Goal: Task Accomplishment & Management: Use online tool/utility

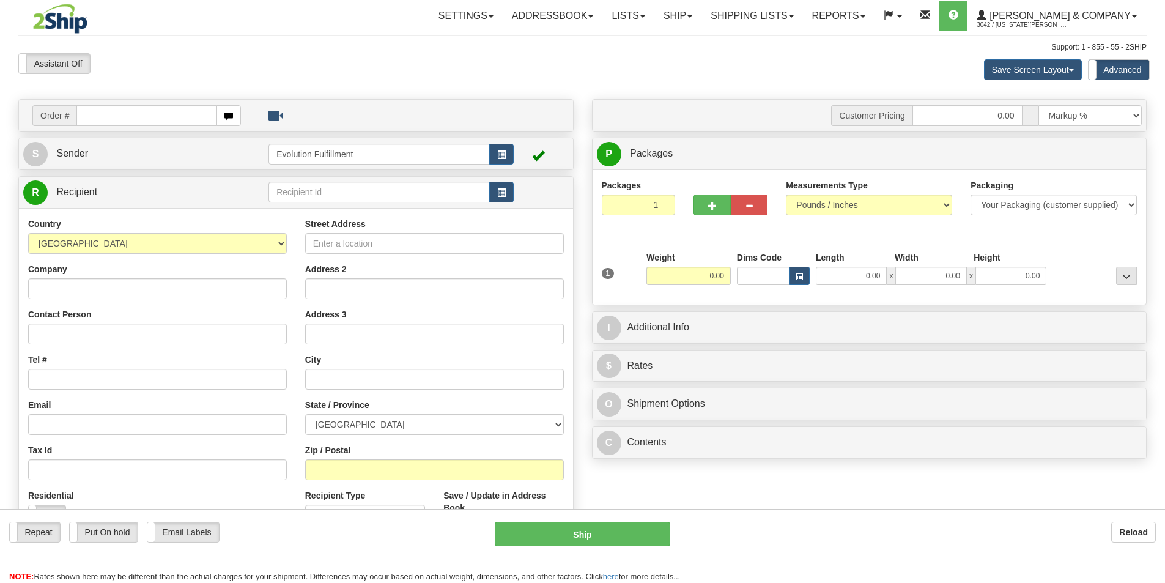
click at [701, 21] on link "Ship" at bounding box center [677, 16] width 47 height 31
click at [701, 17] on link "Ship" at bounding box center [677, 16] width 47 height 31
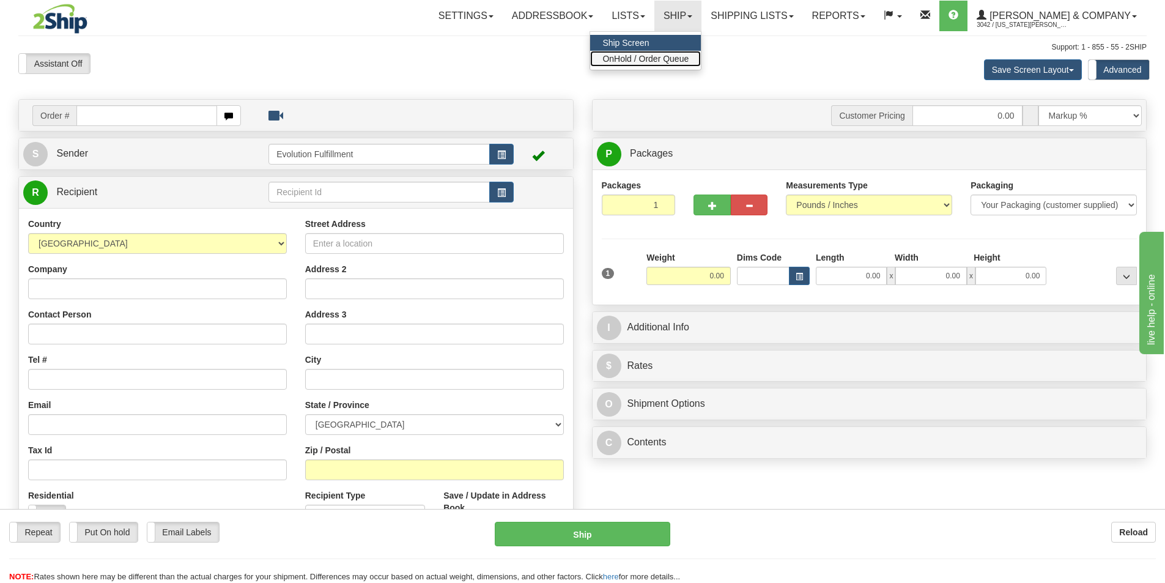
click at [688, 58] on span "OnHold / Order Queue" at bounding box center [645, 59] width 86 height 10
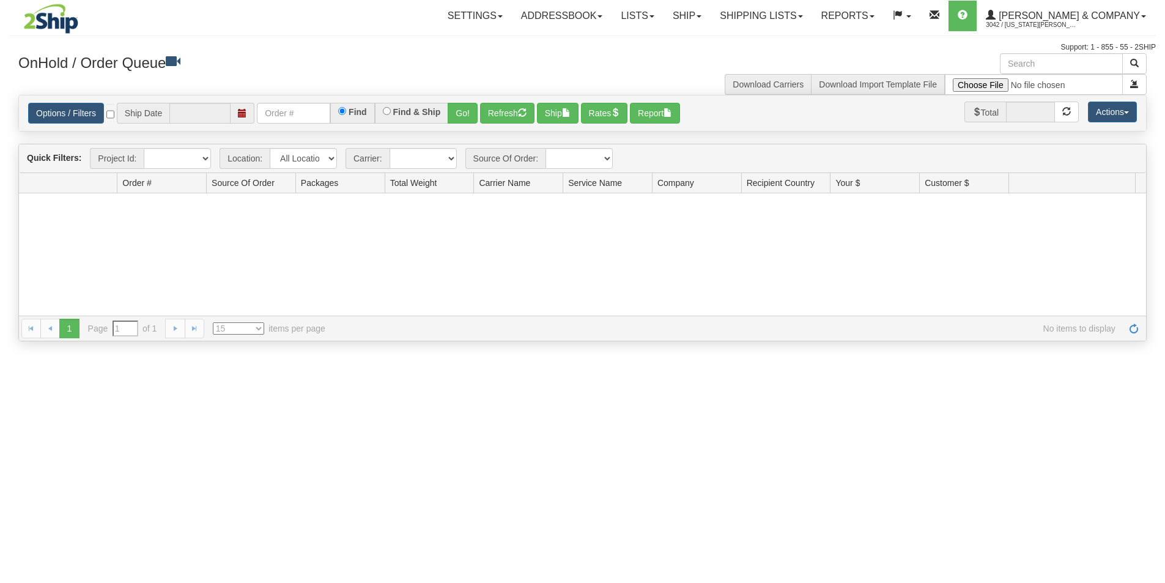
type input "[DATE]"
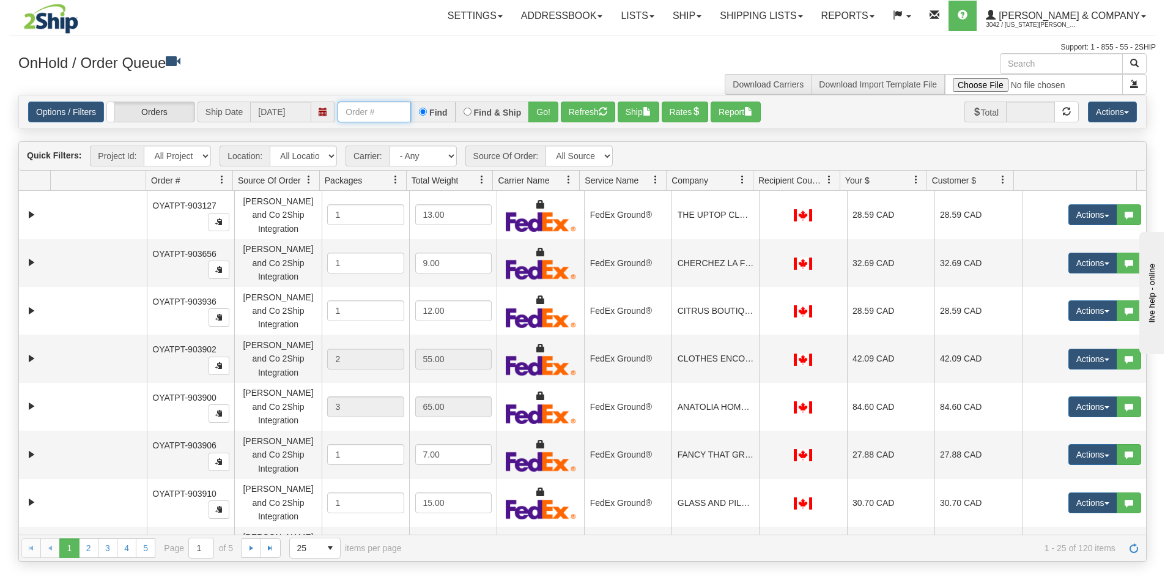
click at [388, 114] on input "text" at bounding box center [374, 111] width 73 height 21
type input "OYATPT-904191"
click at [533, 114] on button "Go!" at bounding box center [543, 111] width 30 height 21
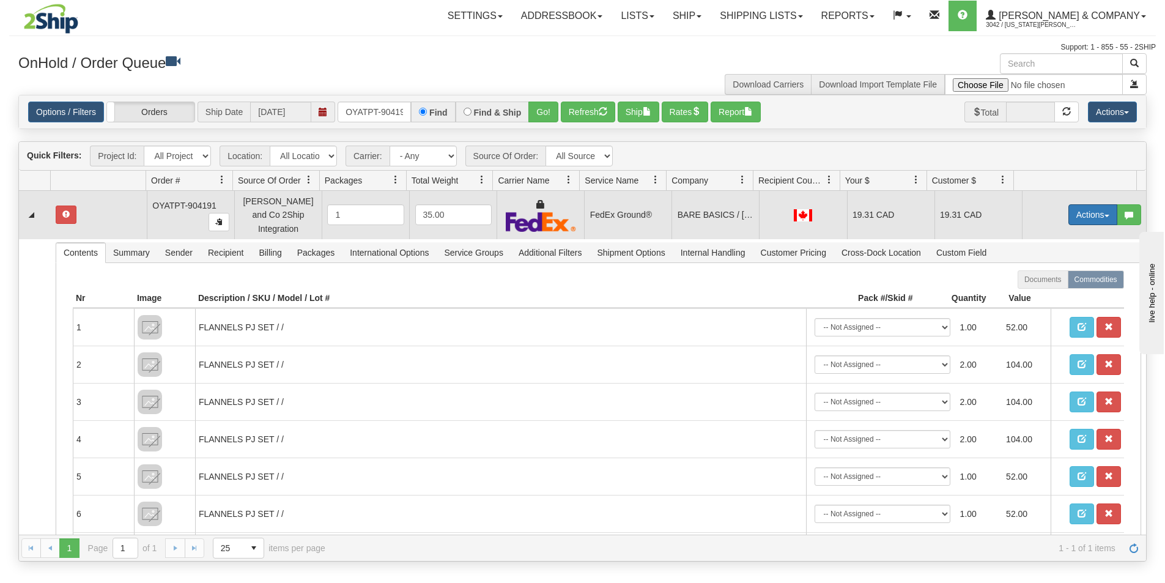
click at [1085, 215] on button "Actions" at bounding box center [1092, 214] width 49 height 21
click at [1042, 285] on span "Ship" at bounding box center [1044, 286] width 26 height 10
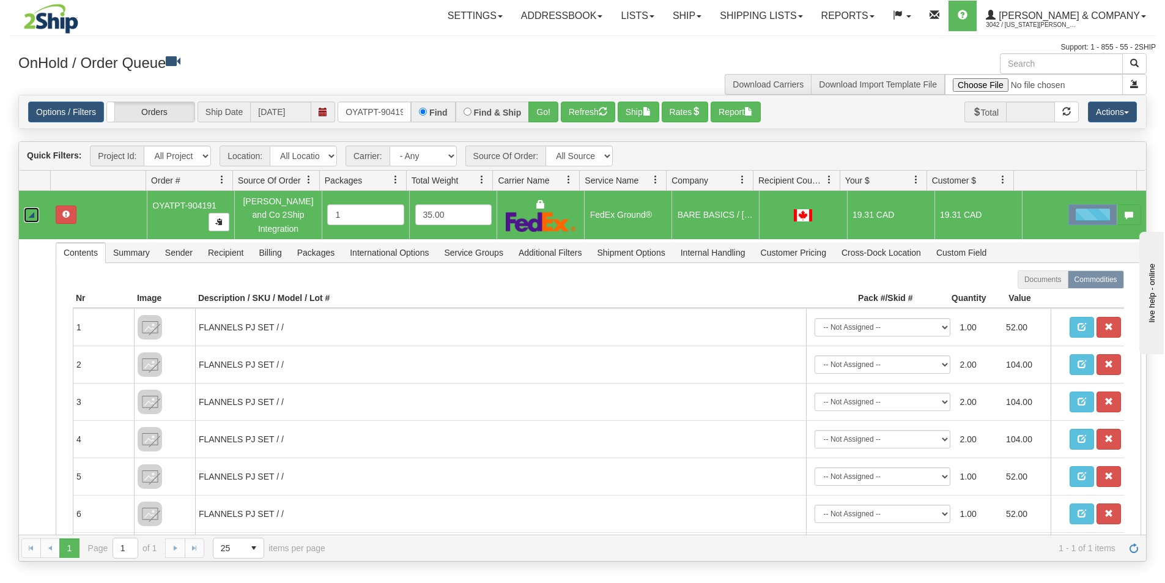
click at [31, 212] on link "Collapse" at bounding box center [31, 214] width 15 height 15
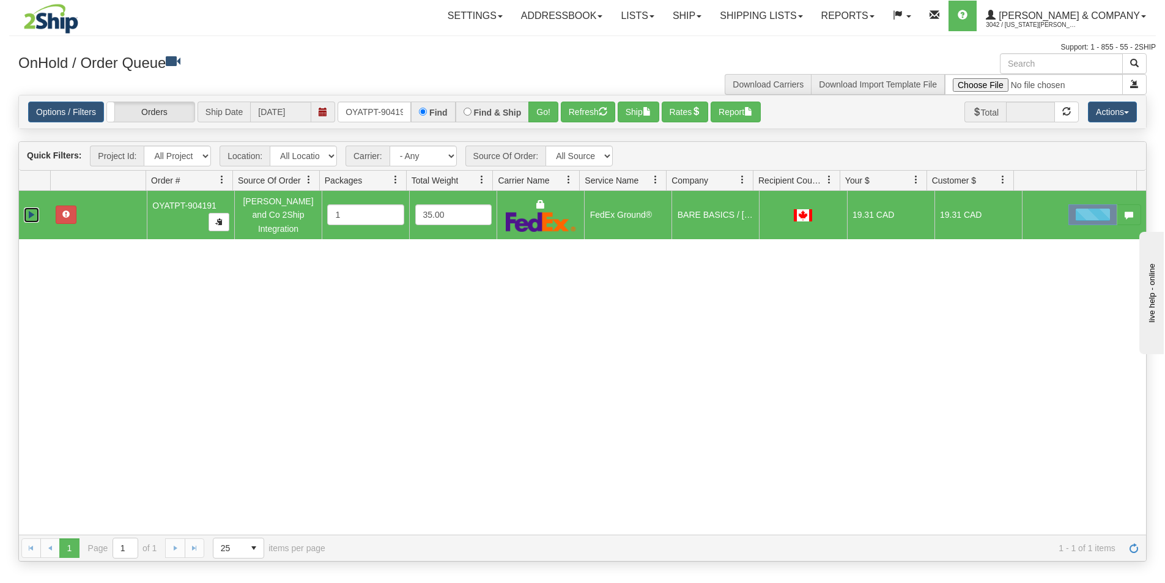
click at [31, 212] on link "Expand" at bounding box center [31, 214] width 15 height 15
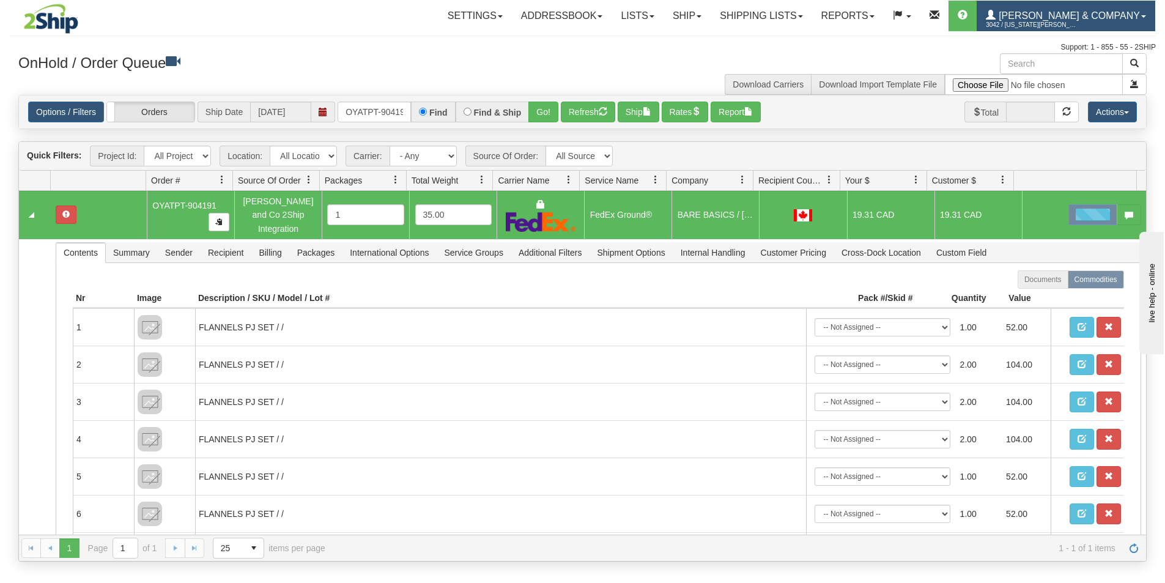
click at [1077, 29] on span "3042 / [US_STATE][PERSON_NAME]" at bounding box center [1032, 25] width 92 height 12
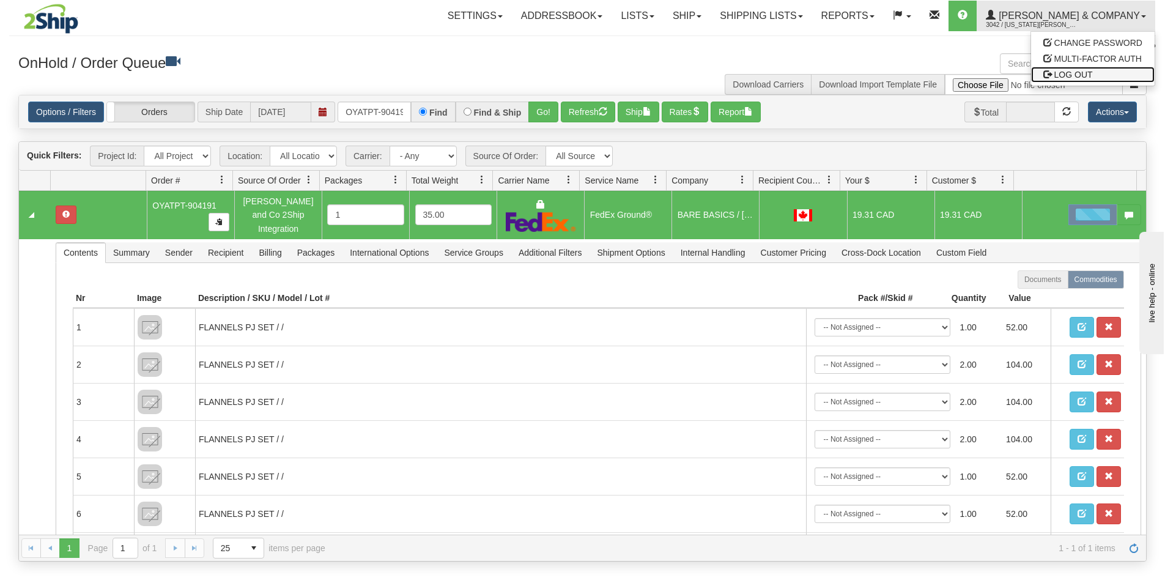
click at [1082, 72] on span "LOG OUT" at bounding box center [1073, 75] width 39 height 10
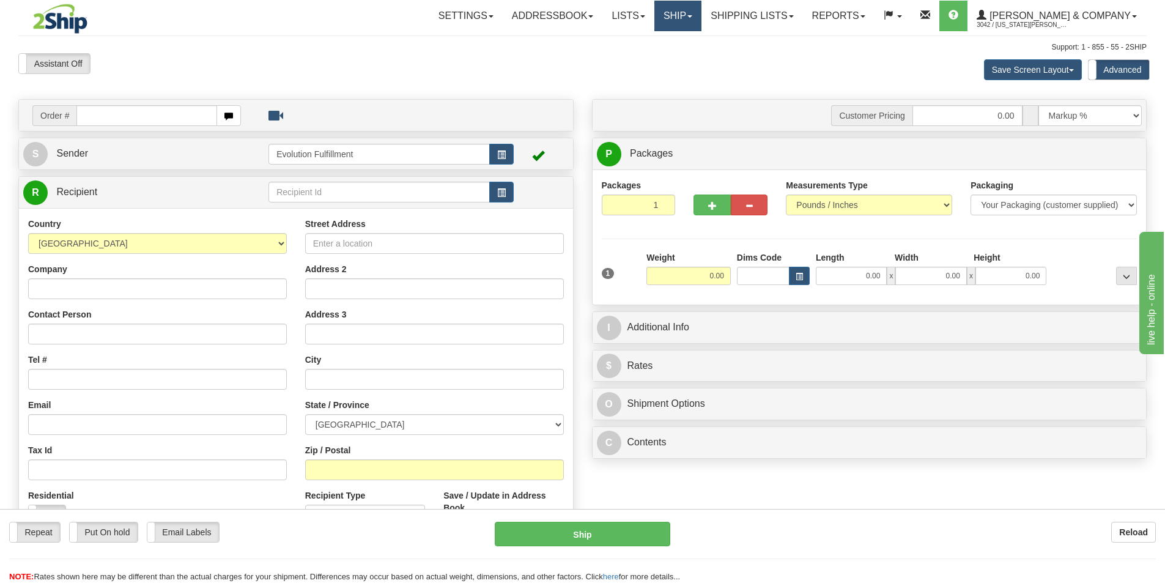
click at [701, 7] on link "Ship" at bounding box center [677, 16] width 47 height 31
click at [688, 56] on span "OnHold / Order Queue" at bounding box center [645, 59] width 86 height 10
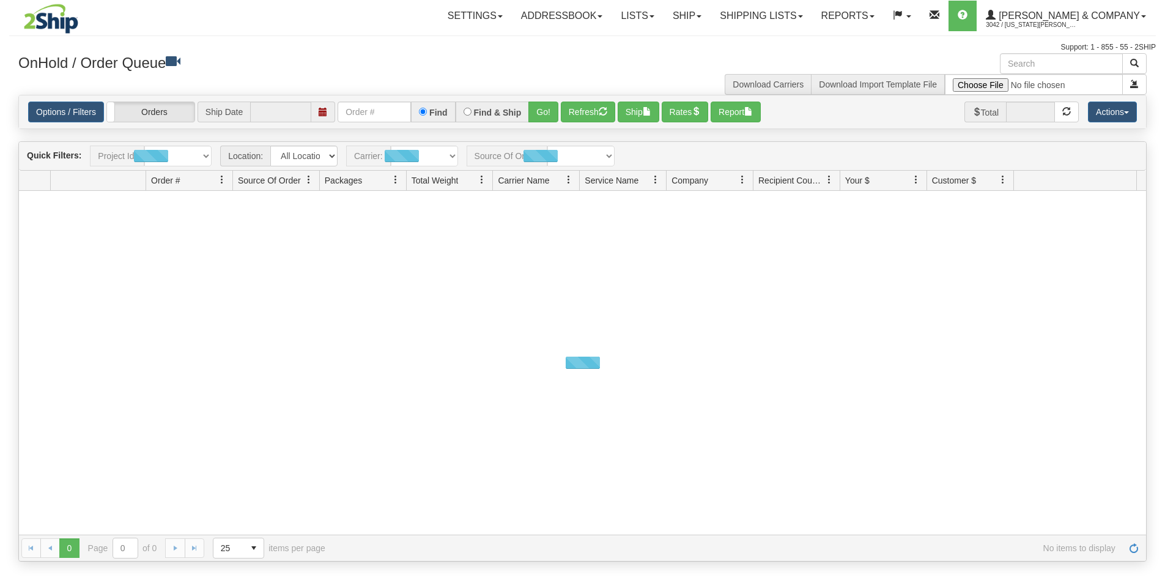
type input "10/10/2025"
click at [355, 115] on input "text" at bounding box center [374, 111] width 73 height 21
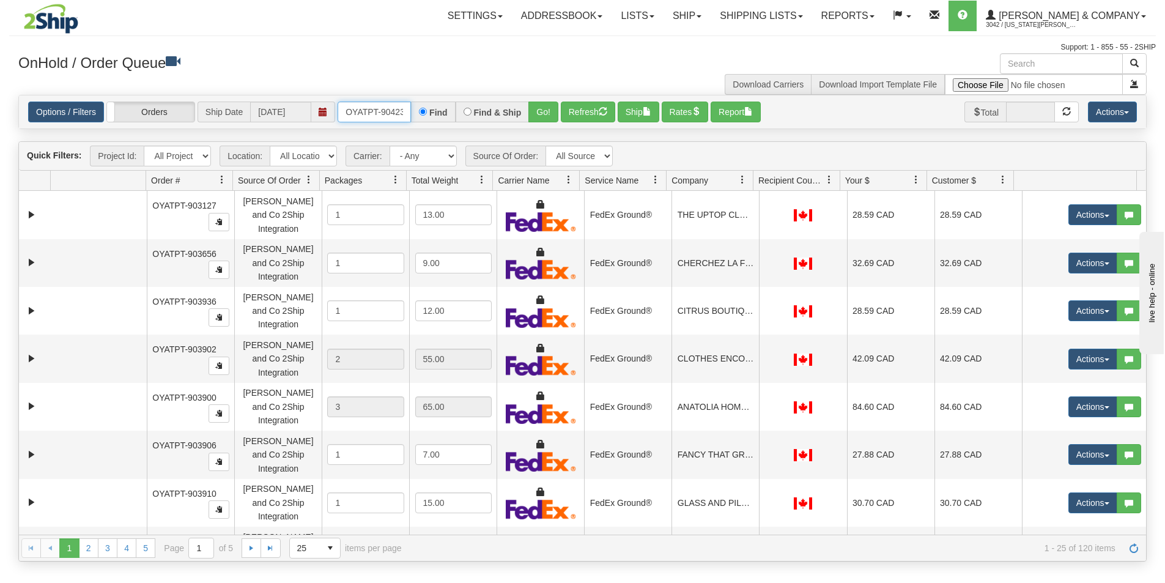
type input "OYATPT-904239"
click at [542, 114] on button "Go!" at bounding box center [543, 111] width 30 height 21
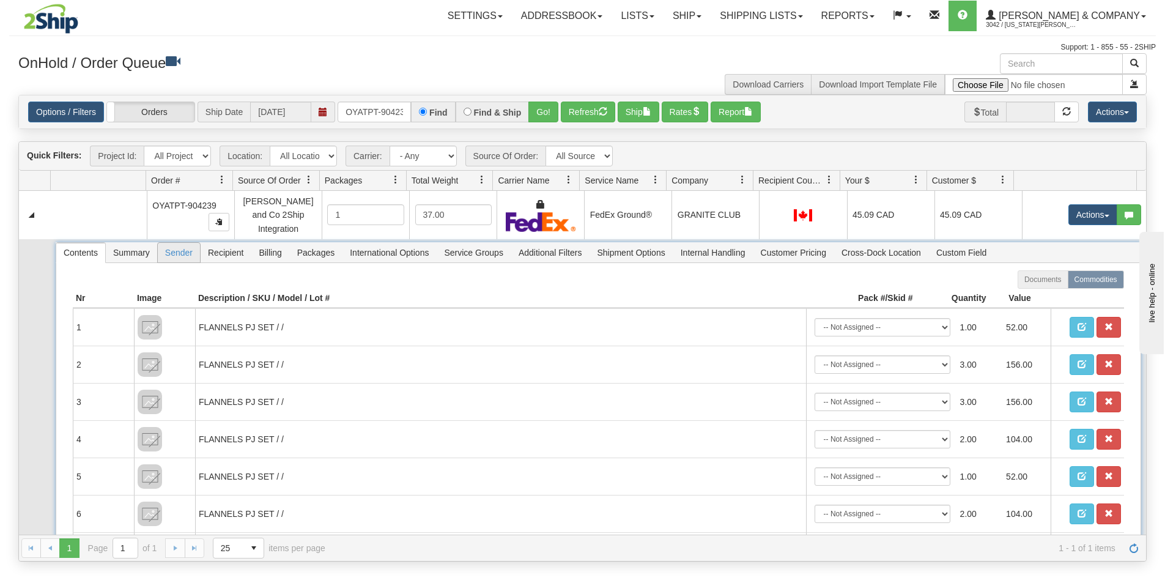
click at [184, 248] on span "Sender" at bounding box center [179, 253] width 42 height 20
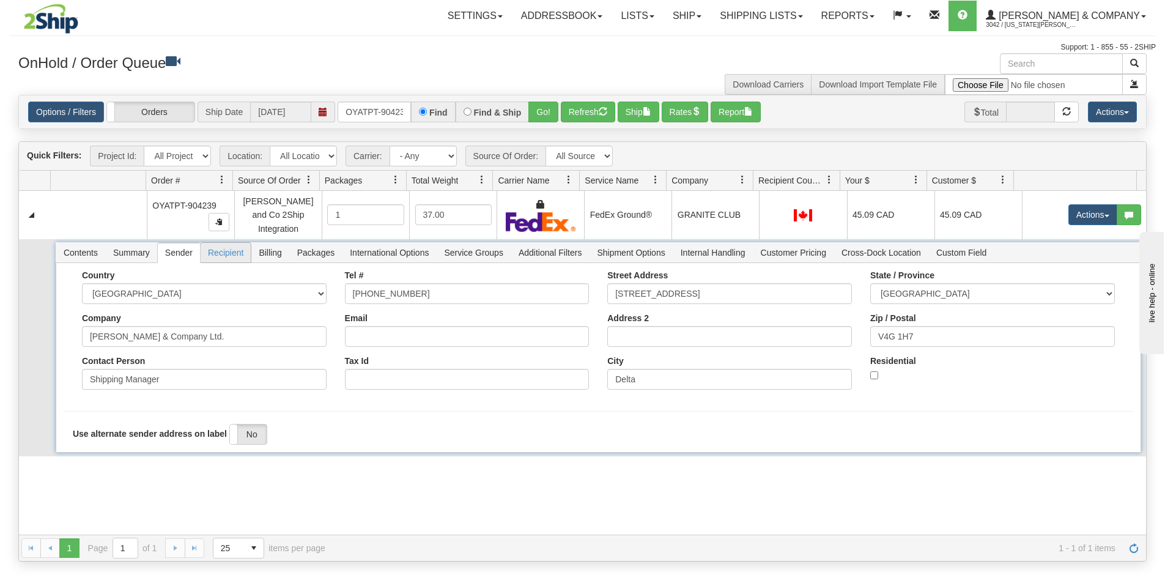
click at [223, 248] on span "Recipient" at bounding box center [226, 253] width 50 height 20
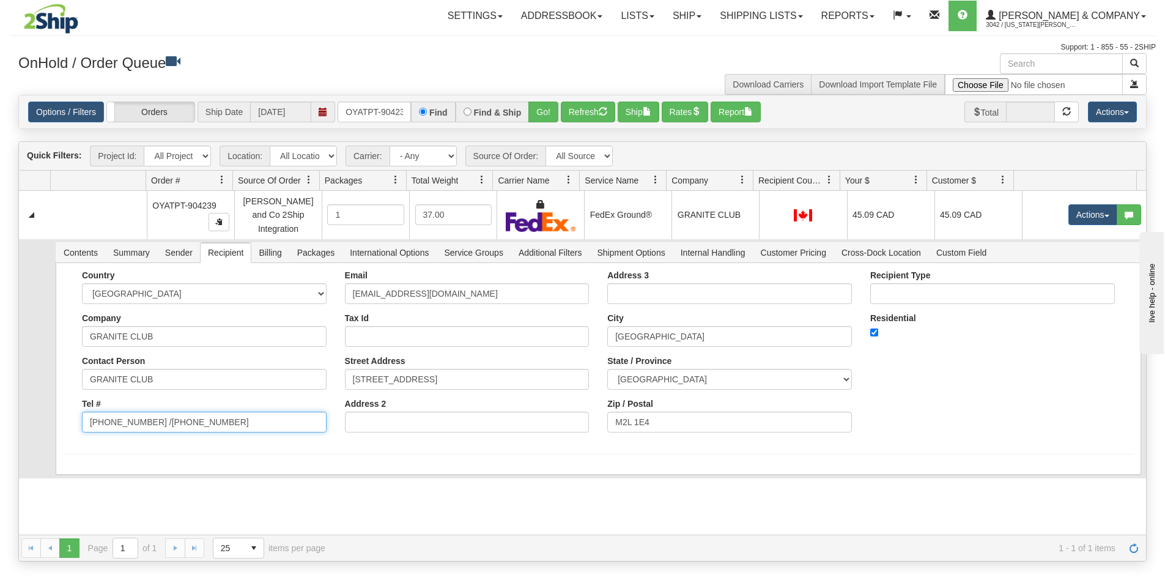
click at [226, 420] on input "(416) 510-6668 /416-446-4456" at bounding box center [204, 421] width 245 height 21
drag, startPoint x: 226, startPoint y: 421, endPoint x: 209, endPoint y: 419, distance: 16.7
click at [217, 421] on input "(416) 510-6668 /416-446-4456" at bounding box center [204, 421] width 245 height 21
drag, startPoint x: 218, startPoint y: 413, endPoint x: 150, endPoint y: 410, distance: 67.9
click at [150, 411] on input "(416) 510-6668 /4456416-446-" at bounding box center [204, 421] width 245 height 21
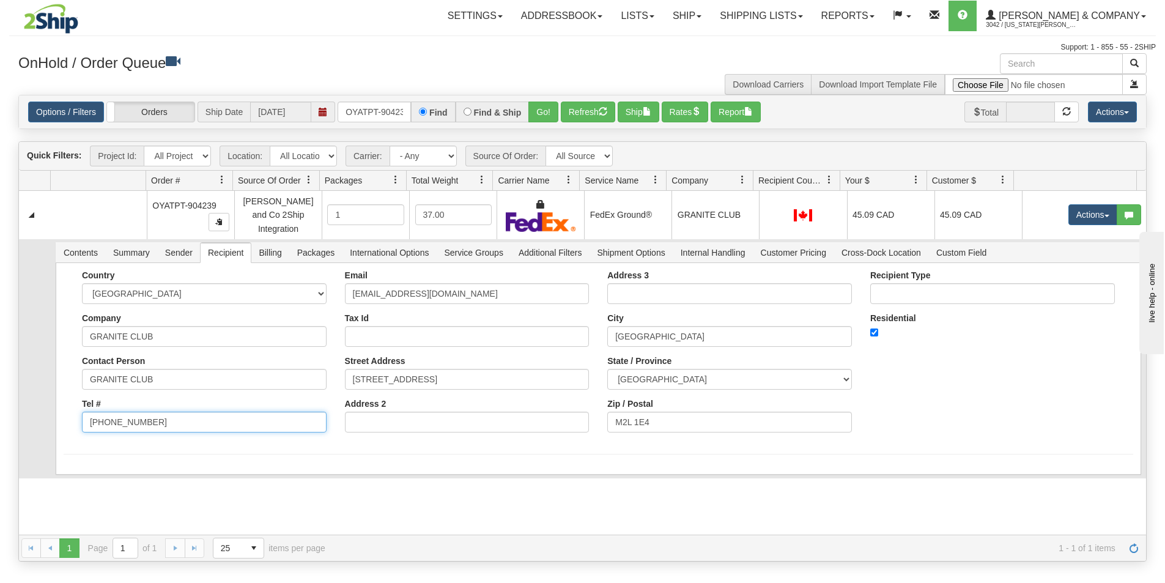
type input "(416) 510-6668"
click at [332, 453] on div "Country [GEOGRAPHIC_DATA] [GEOGRAPHIC_DATA] [GEOGRAPHIC_DATA] [GEOGRAPHIC_DATA]…" at bounding box center [598, 369] width 1085 height 212
click at [81, 473] on button "Save" at bounding box center [81, 477] width 35 height 21
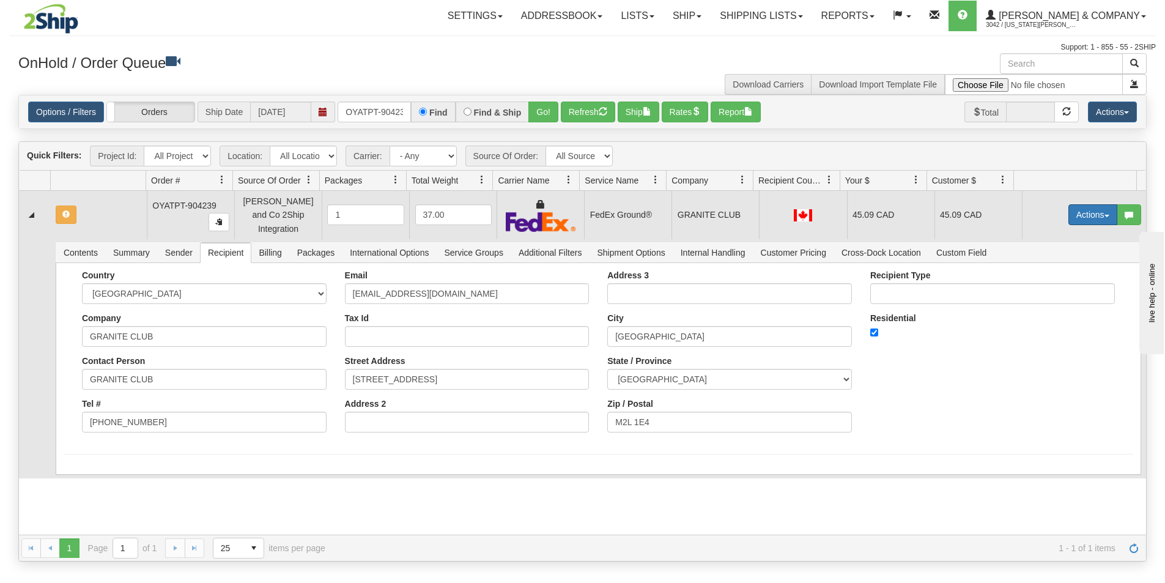
click at [1086, 219] on button "Actions" at bounding box center [1092, 214] width 49 height 21
click at [1035, 282] on span "Ship" at bounding box center [1044, 286] width 26 height 10
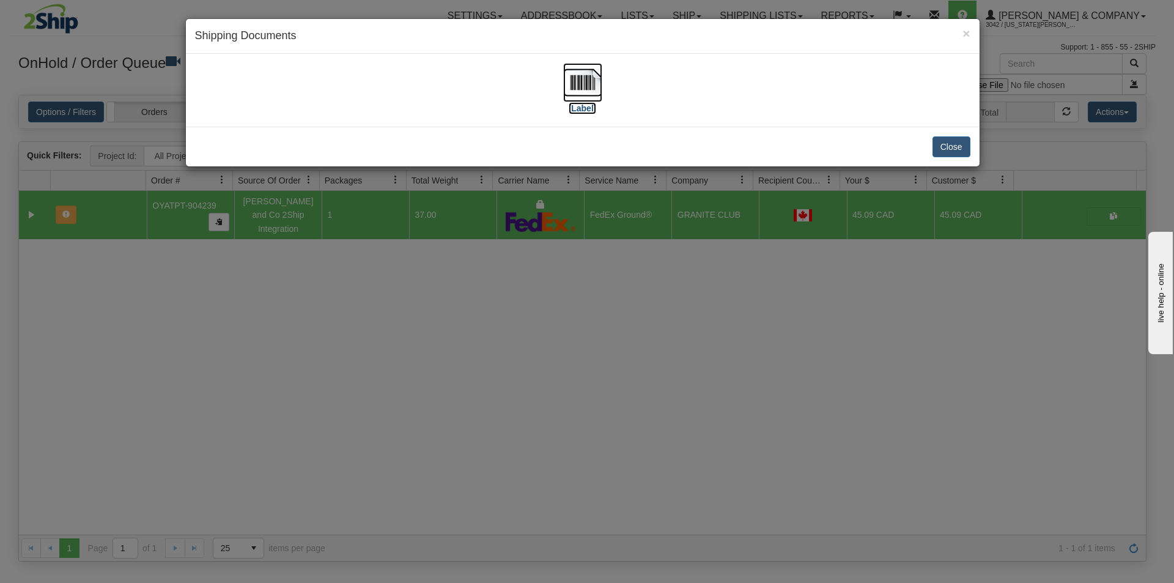
click at [596, 95] on img at bounding box center [582, 82] width 39 height 39
click at [567, 278] on div "× Shipping Documents [Label] Close" at bounding box center [587, 291] width 1174 height 583
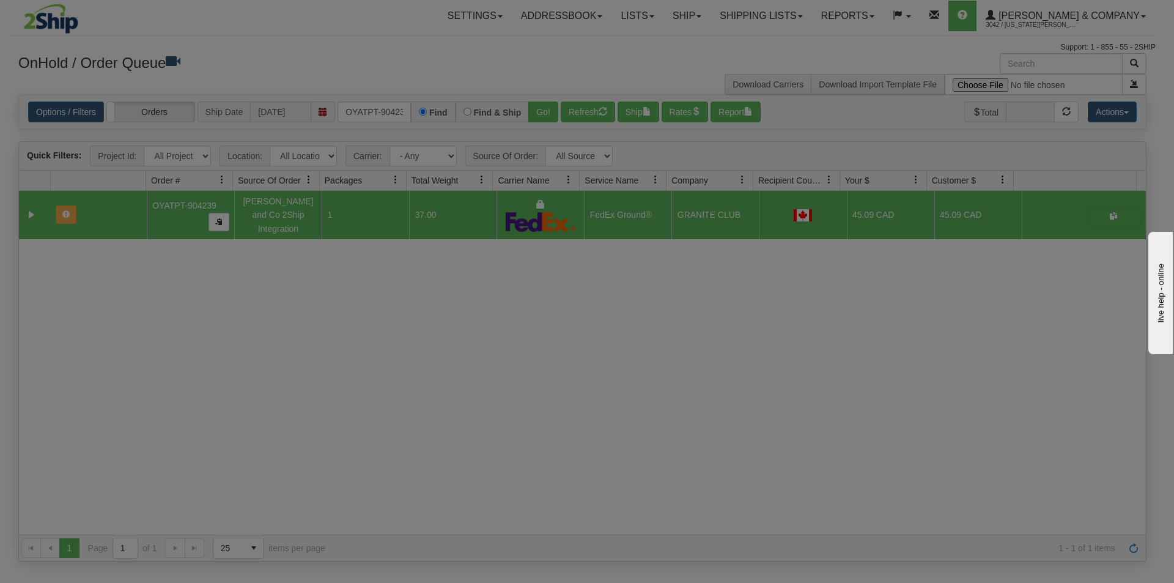
click at [567, 278] on div "× Shipping Documents [Label] Close" at bounding box center [587, 291] width 1174 height 583
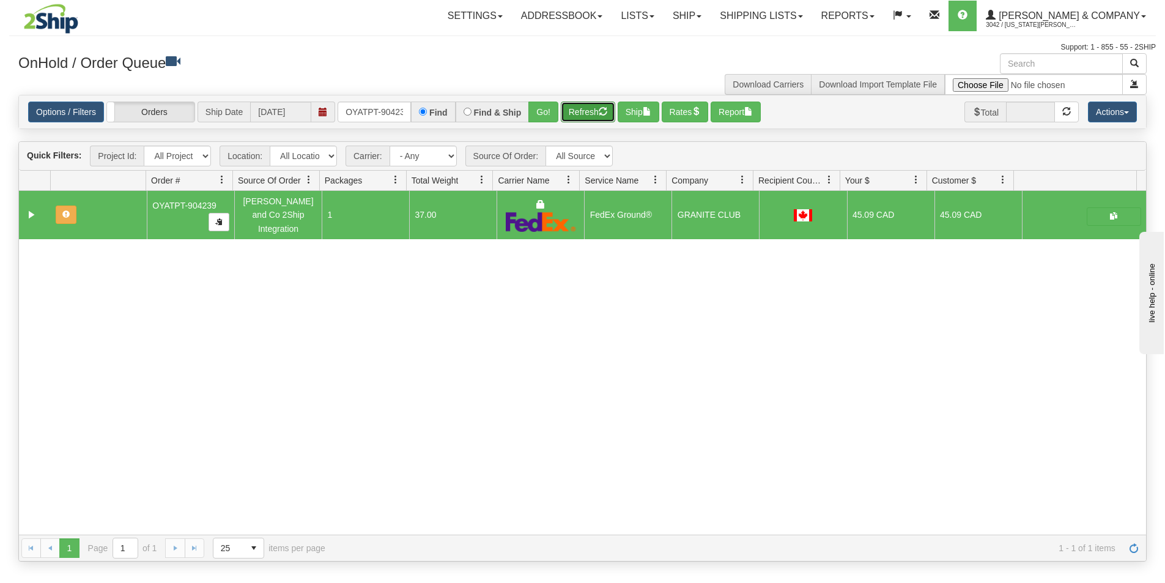
click at [569, 119] on button "Refresh" at bounding box center [588, 111] width 54 height 21
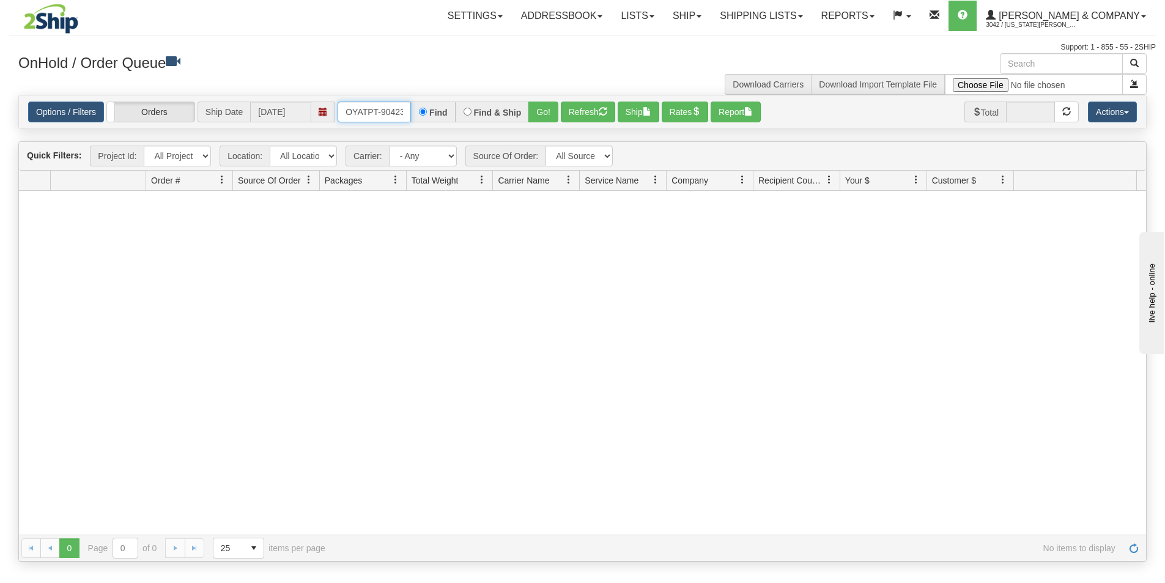
click at [345, 109] on input "OYATPT-904239" at bounding box center [374, 111] width 73 height 21
click at [439, 120] on div "Find" at bounding box center [433, 111] width 44 height 21
drag, startPoint x: 348, startPoint y: 106, endPoint x: 393, endPoint y: 119, distance: 47.0
click at [362, 112] on input "OYATPT-904239" at bounding box center [374, 111] width 73 height 21
click at [368, 114] on input "OYATPT-904239" at bounding box center [374, 111] width 73 height 21
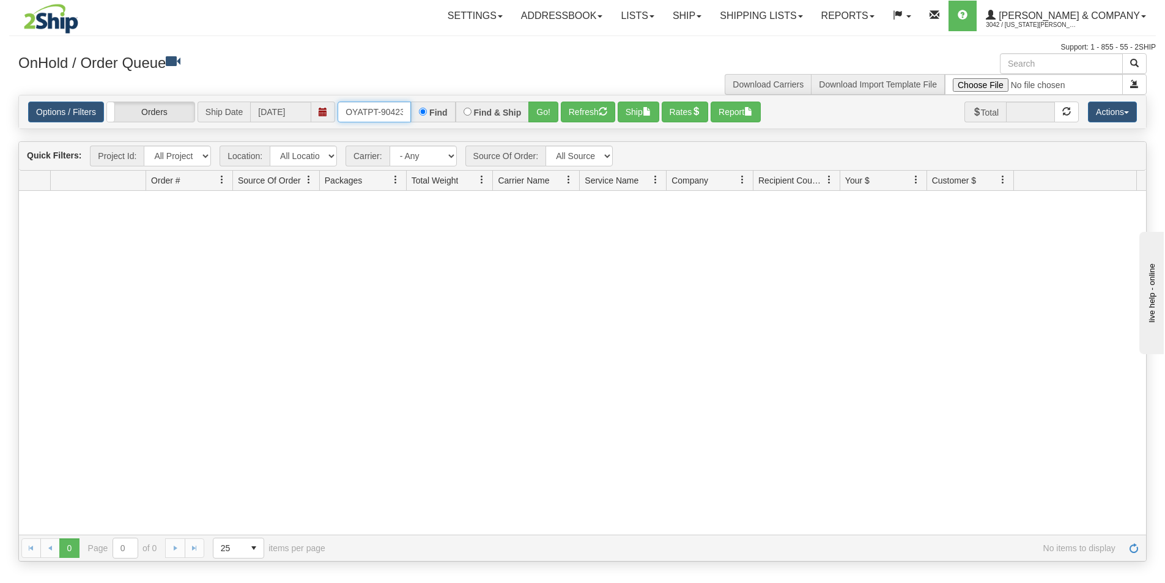
click at [375, 114] on input "OYATPT-904239" at bounding box center [374, 111] width 73 height 21
click at [382, 117] on input "OYATPT-904239" at bounding box center [374, 111] width 73 height 21
click at [402, 120] on input "OYATPT-904239" at bounding box center [374, 111] width 73 height 21
click at [405, 120] on input "OYATPT-904239" at bounding box center [374, 111] width 73 height 21
click at [407, 120] on input "OYATPT-904239" at bounding box center [374, 111] width 73 height 21
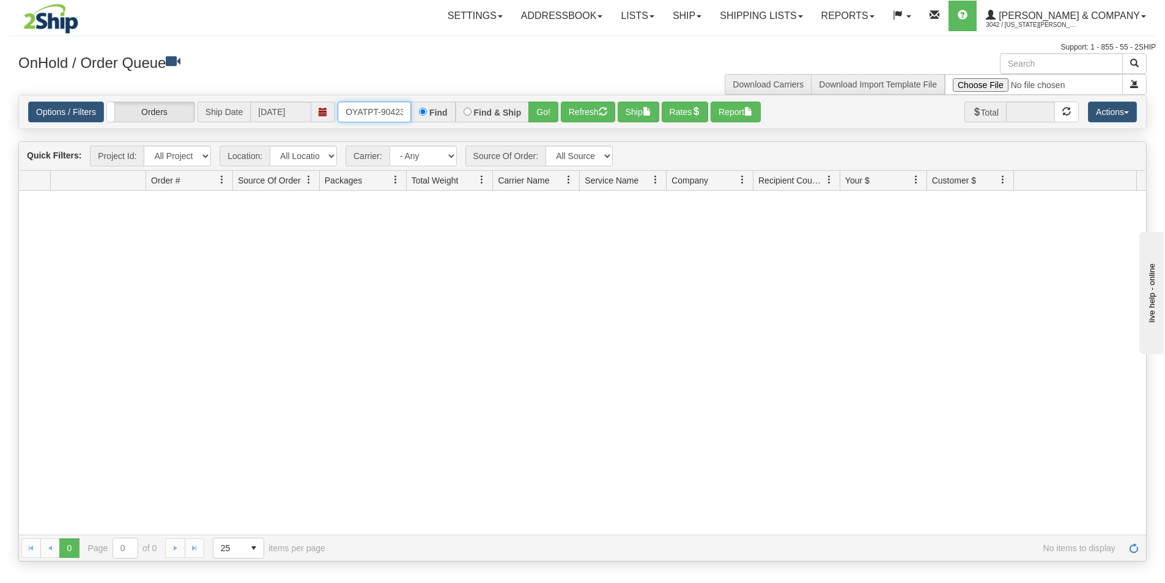
click at [407, 120] on input "OYATPT-904239" at bounding box center [374, 111] width 73 height 21
click at [408, 120] on input "OYATPT-904239" at bounding box center [374, 111] width 73 height 21
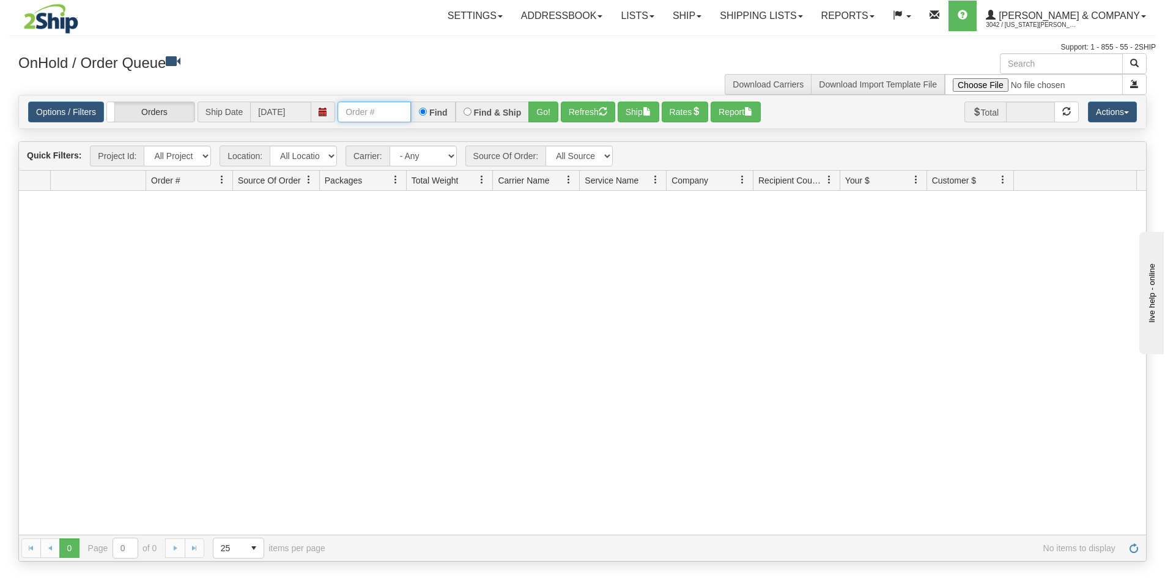
scroll to position [0, 0]
click at [350, 114] on input "text" at bounding box center [374, 111] width 73 height 21
click at [543, 112] on button "Go!" at bounding box center [543, 111] width 30 height 21
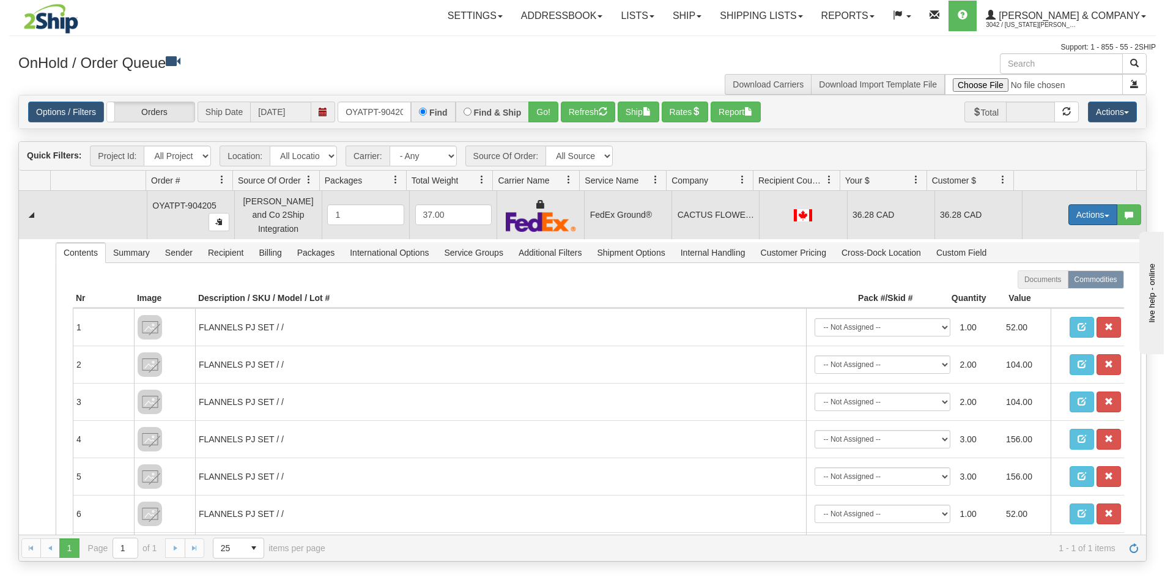
click at [1077, 206] on button "Actions" at bounding box center [1092, 214] width 49 height 21
click at [1044, 281] on span "Ship" at bounding box center [1044, 286] width 26 height 10
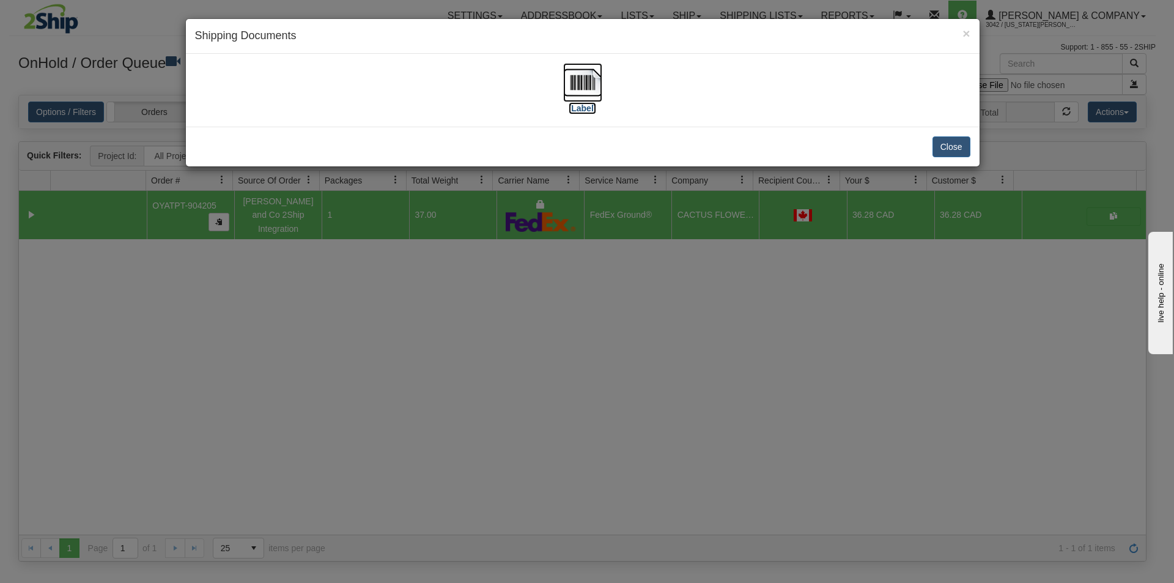
click at [581, 92] on img at bounding box center [582, 82] width 39 height 39
click at [650, 342] on div "× Shipping Documents [Label] Close" at bounding box center [587, 291] width 1174 height 583
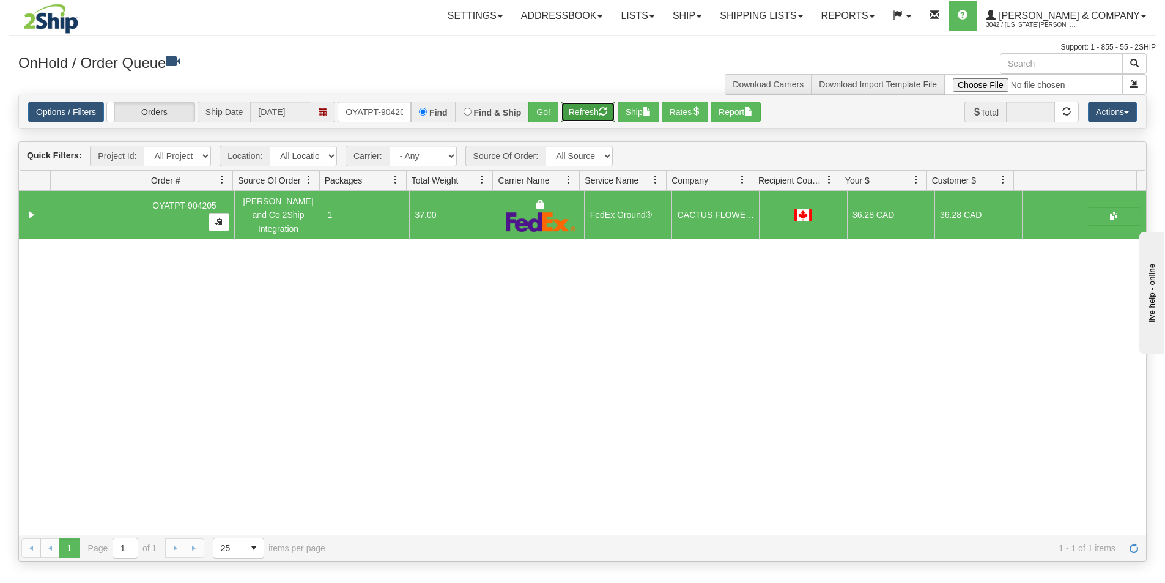
click at [586, 118] on button "Refresh" at bounding box center [588, 111] width 54 height 21
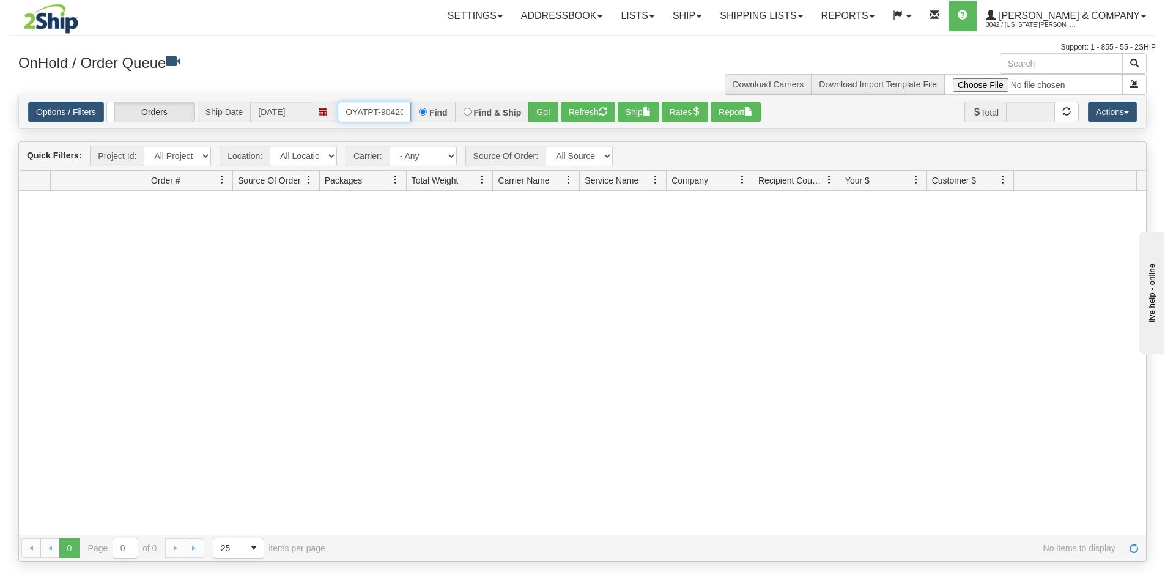
click at [347, 111] on input "OYATPT-904205" at bounding box center [374, 111] width 73 height 21
drag, startPoint x: 347, startPoint y: 111, endPoint x: 405, endPoint y: 113, distance: 58.7
click at [397, 113] on input "OYATPT-904205" at bounding box center [374, 111] width 73 height 21
click at [398, 113] on input "OYATPT-904205" at bounding box center [374, 111] width 73 height 21
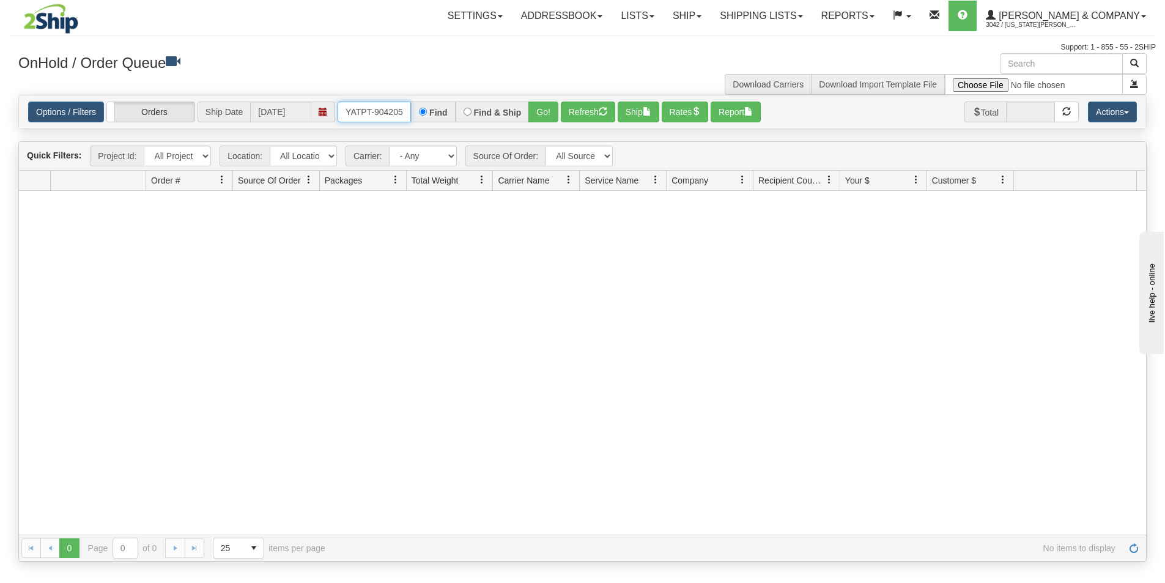
click at [408, 113] on input "OYATPT-904205" at bounding box center [374, 111] width 73 height 21
type input "O"
type input "OYATPT-904165"
click at [547, 104] on button "Go!" at bounding box center [543, 111] width 30 height 21
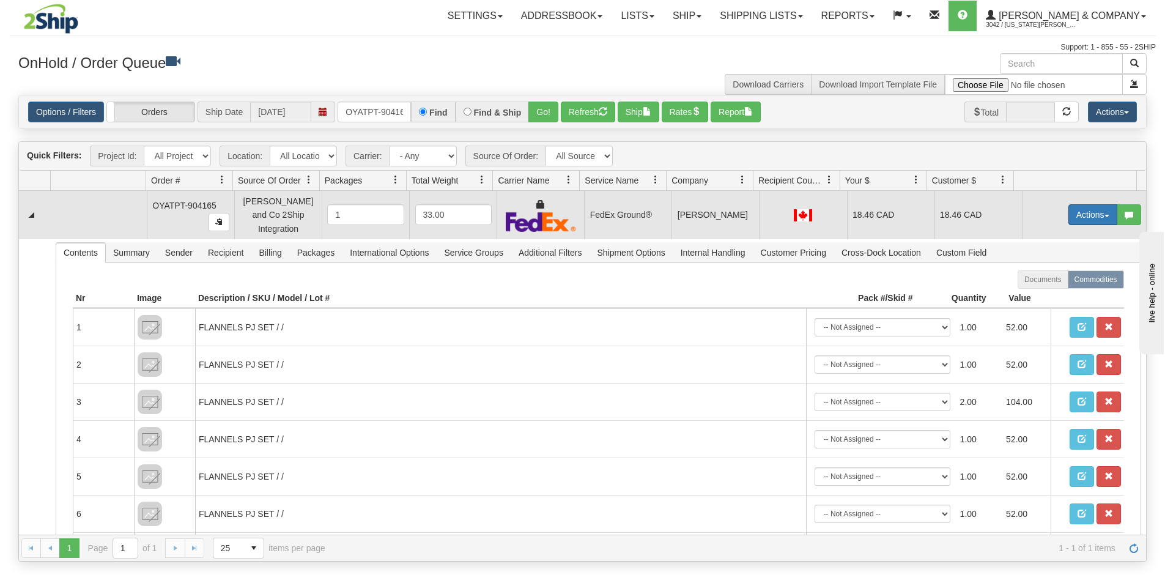
click at [1080, 213] on button "Actions" at bounding box center [1092, 214] width 49 height 21
click at [1033, 281] on span "Ship" at bounding box center [1044, 286] width 26 height 10
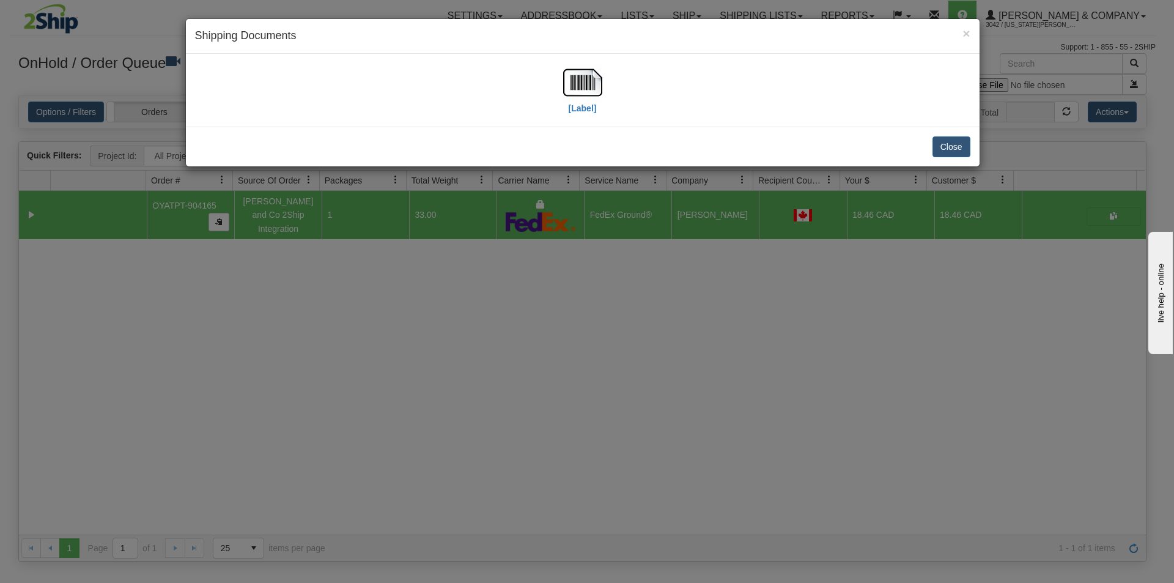
click at [561, 277] on div "× Shipping Documents [Label] Close" at bounding box center [587, 291] width 1174 height 583
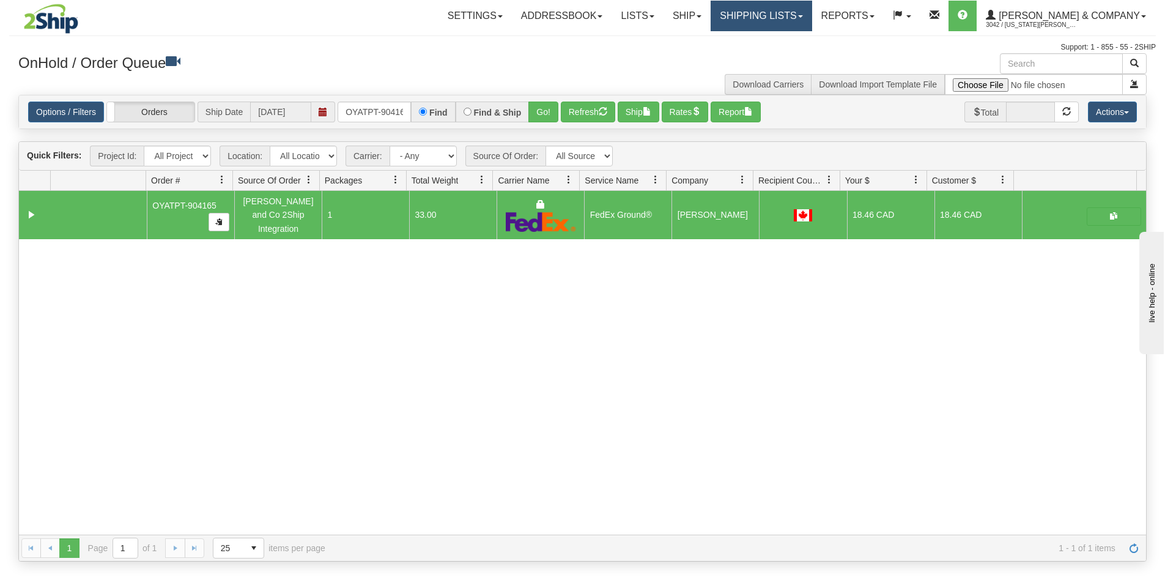
click at [780, 12] on link "Shipping lists" at bounding box center [760, 16] width 101 height 31
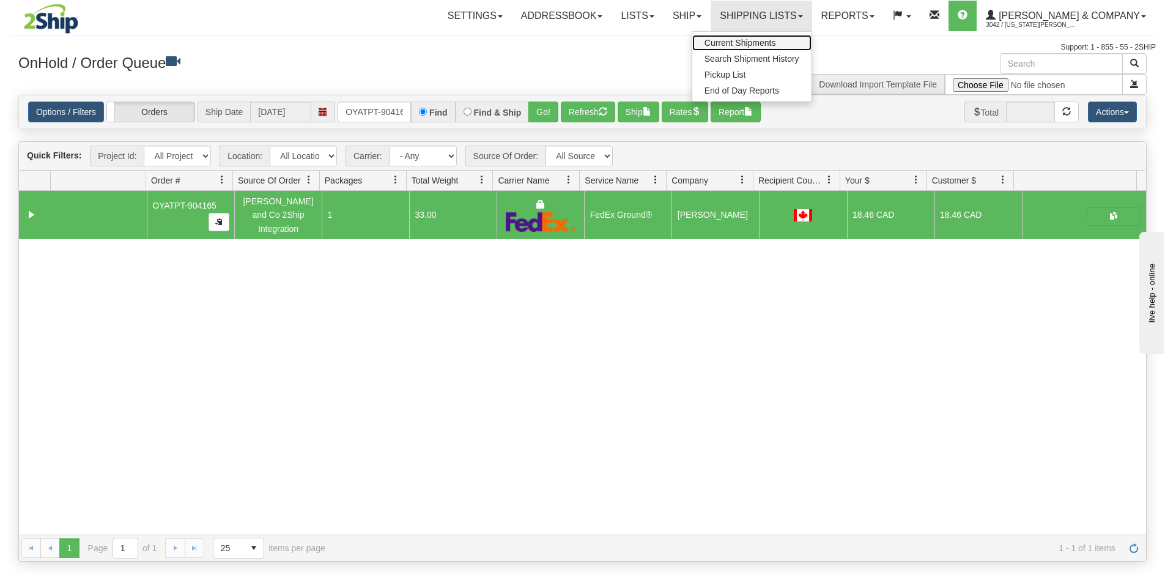
click at [776, 38] on span "Current Shipments" at bounding box center [740, 43] width 72 height 10
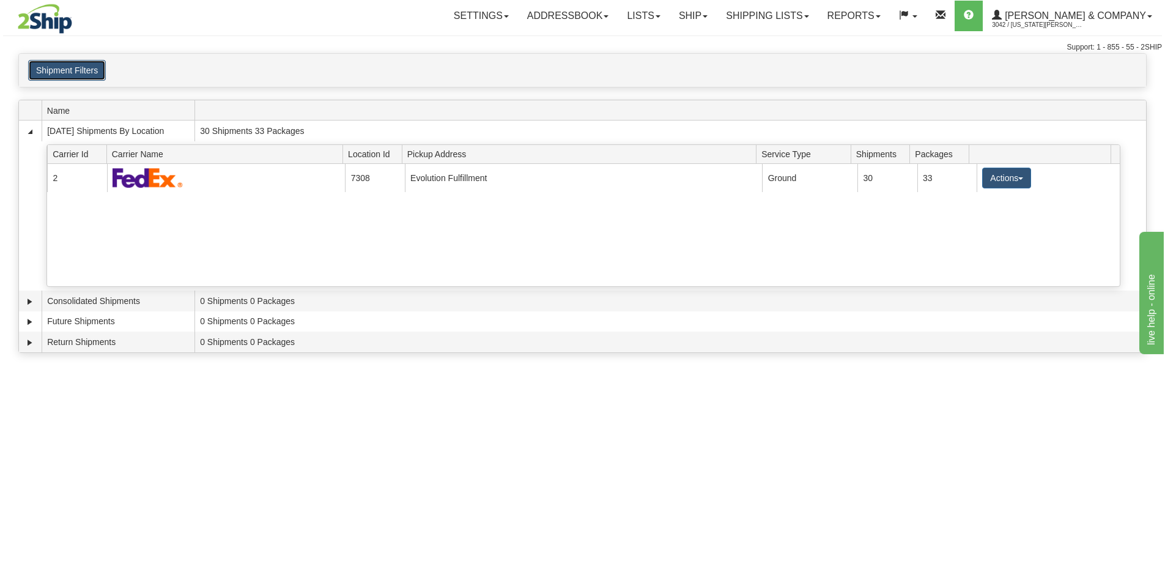
click at [77, 71] on button "Shipment Filters" at bounding box center [67, 70] width 78 height 21
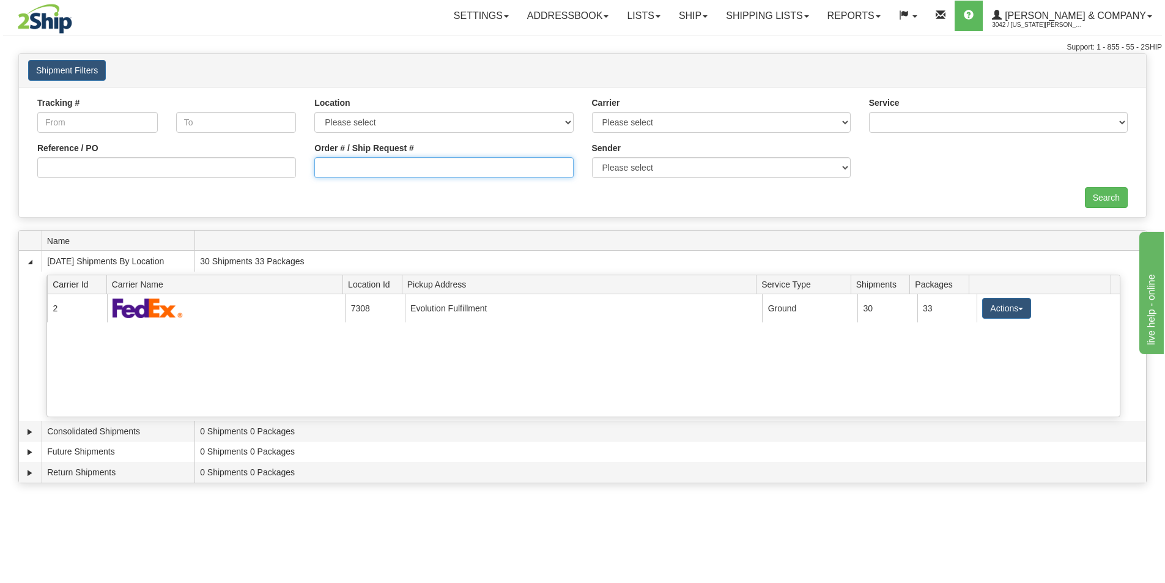
click at [449, 161] on input "Order # / Ship Request #" at bounding box center [443, 167] width 259 height 21
type input "OYATPT-904165"
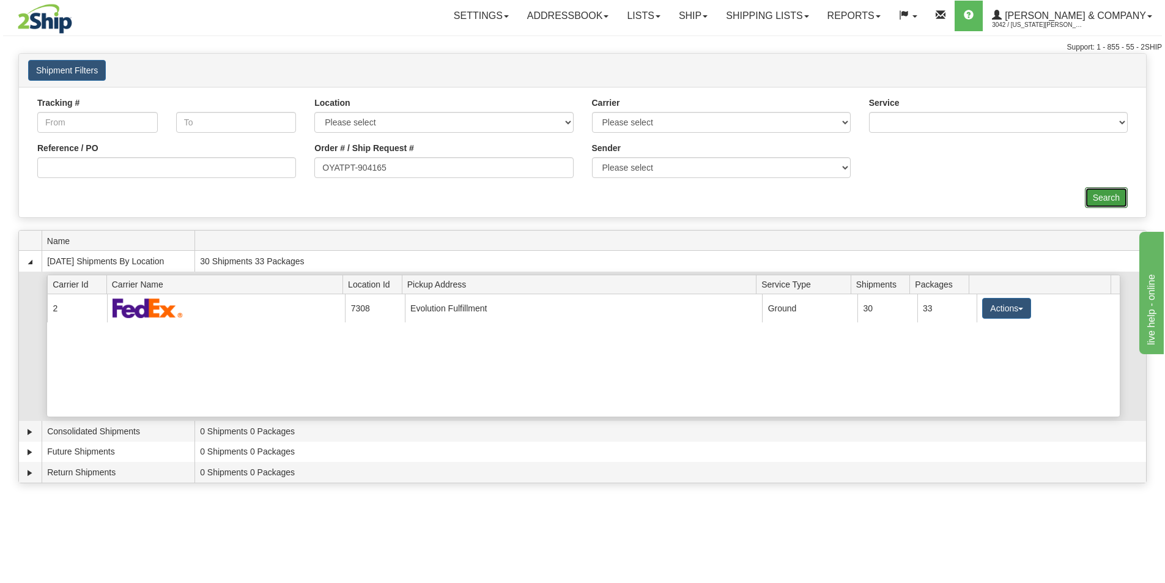
click at [1098, 195] on input "Search" at bounding box center [1106, 197] width 43 height 21
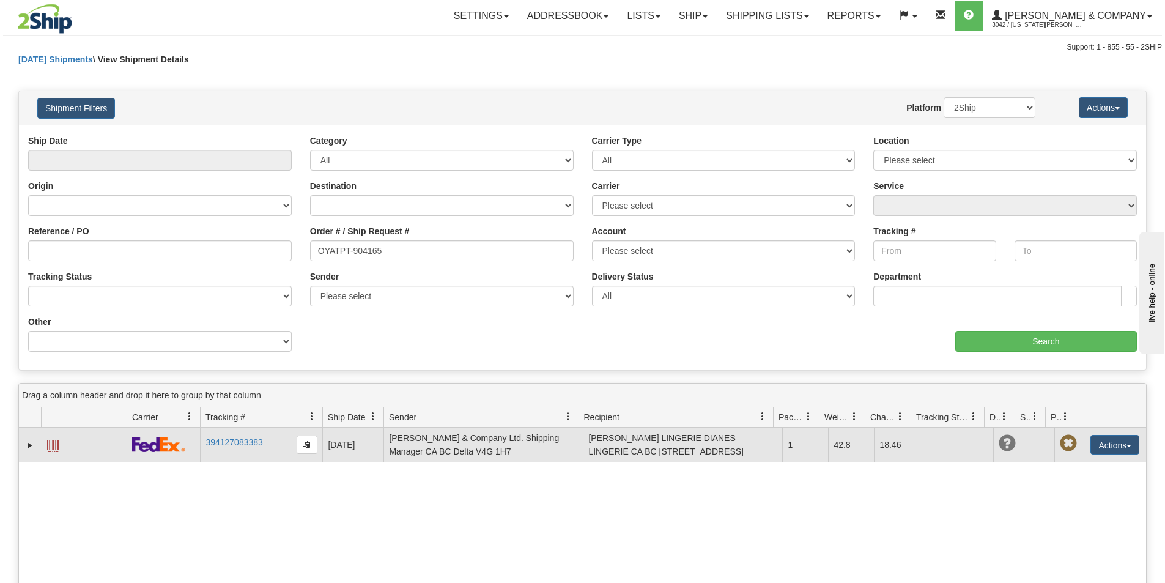
click at [52, 443] on span at bounding box center [53, 446] width 12 height 12
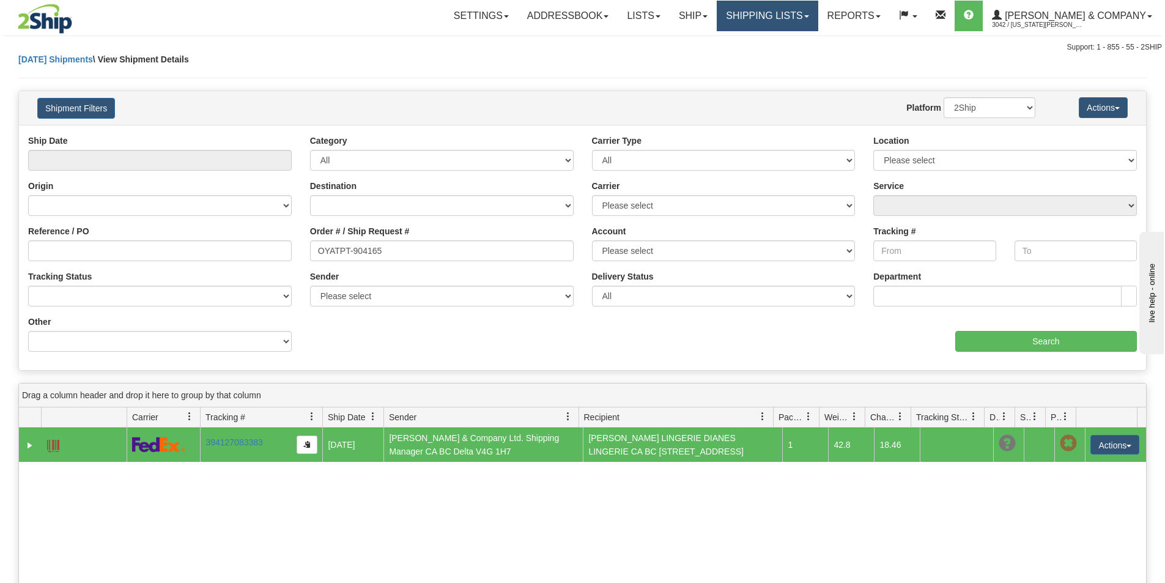
click at [798, 15] on link "Shipping lists" at bounding box center [767, 16] width 101 height 31
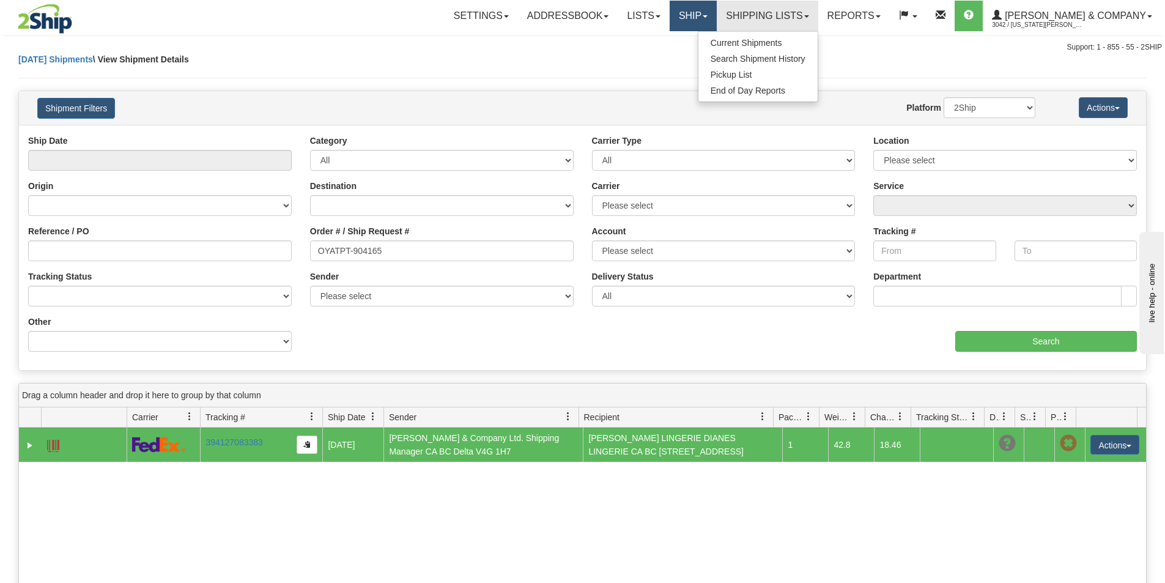
click at [717, 14] on link "Ship" at bounding box center [693, 16] width 47 height 31
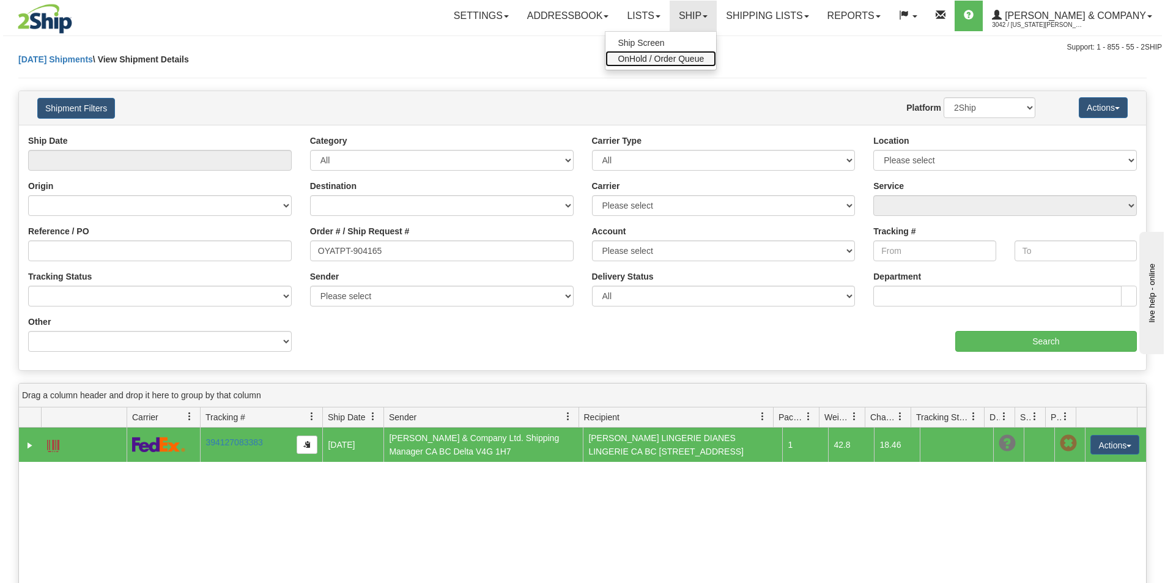
click at [704, 61] on span "OnHold / Order Queue" at bounding box center [661, 59] width 86 height 10
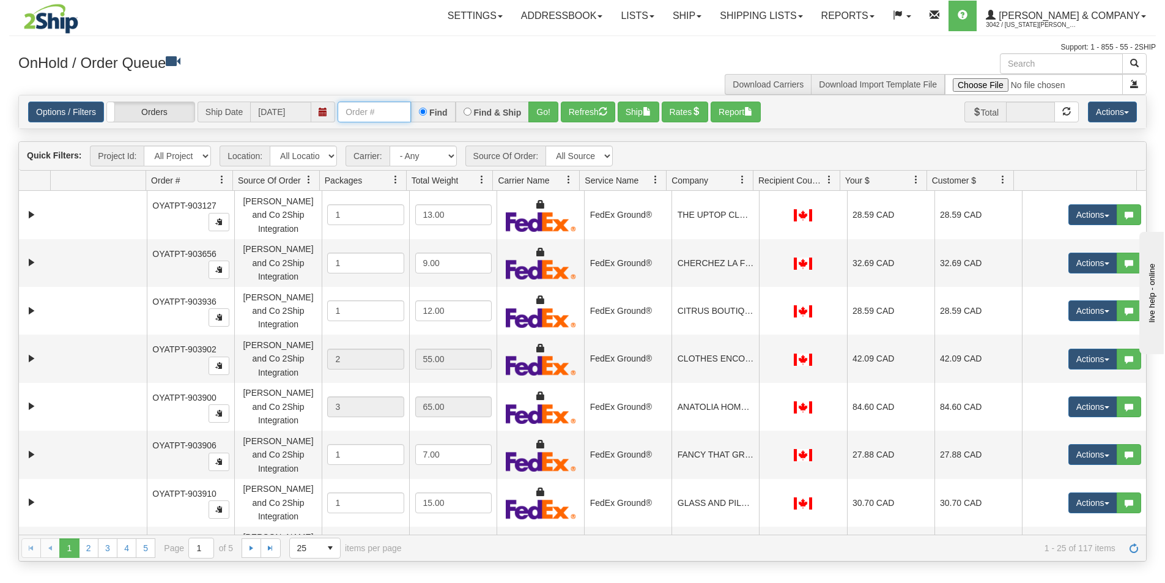
click at [372, 106] on input "text" at bounding box center [374, 111] width 73 height 21
type input "OYATPT-904200"
click at [546, 111] on button "Go!" at bounding box center [543, 111] width 30 height 21
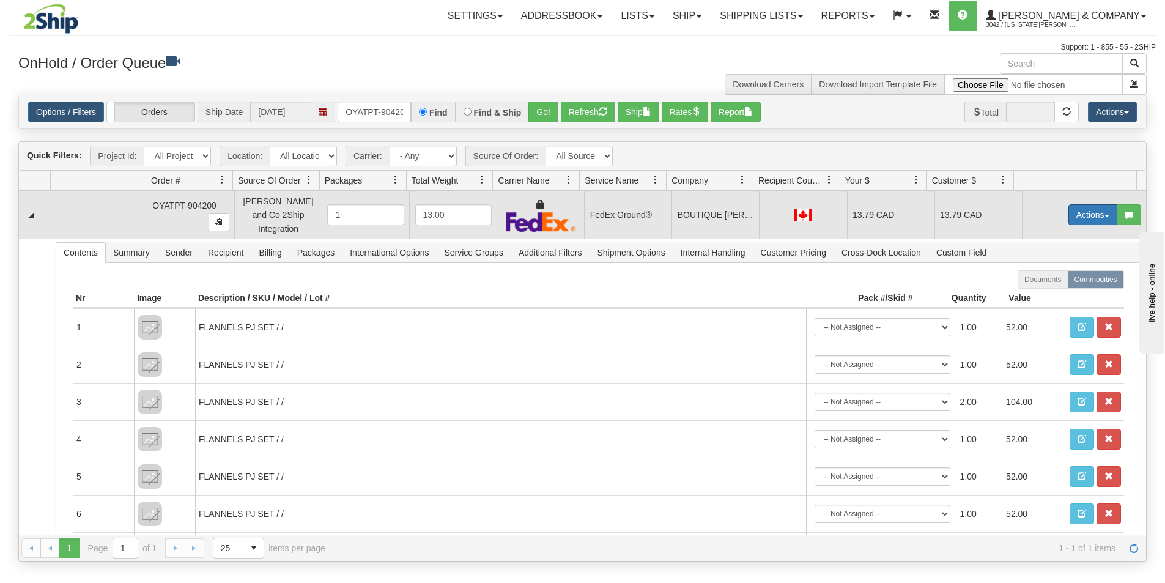
click at [1071, 212] on button "Actions" at bounding box center [1092, 214] width 49 height 21
click at [1047, 282] on link "Ship" at bounding box center [1068, 286] width 98 height 16
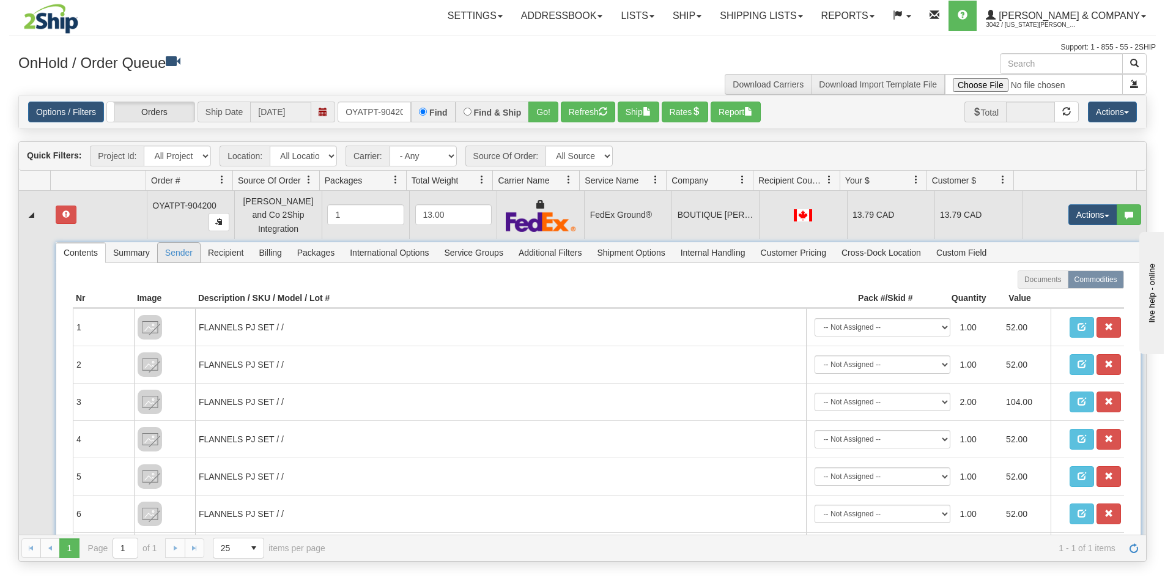
click at [183, 253] on span "Sender" at bounding box center [179, 253] width 42 height 20
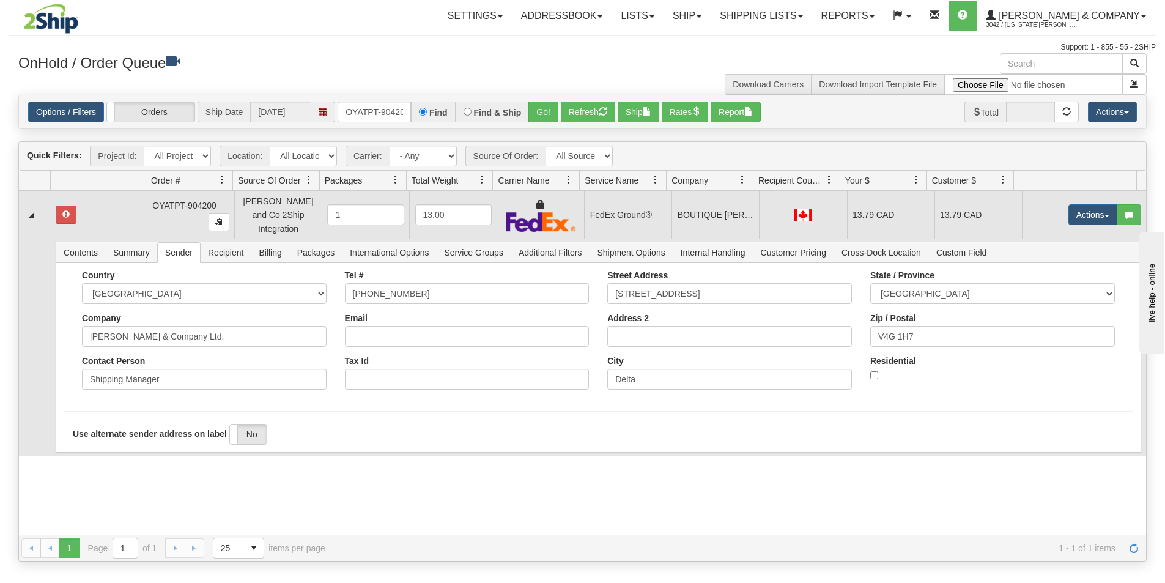
click at [227, 239] on td "Contents Summary Sender Recipient Billing Packages International Options Servic…" at bounding box center [599, 347] width 1096 height 217
click at [223, 247] on span "Recipient" at bounding box center [226, 253] width 50 height 20
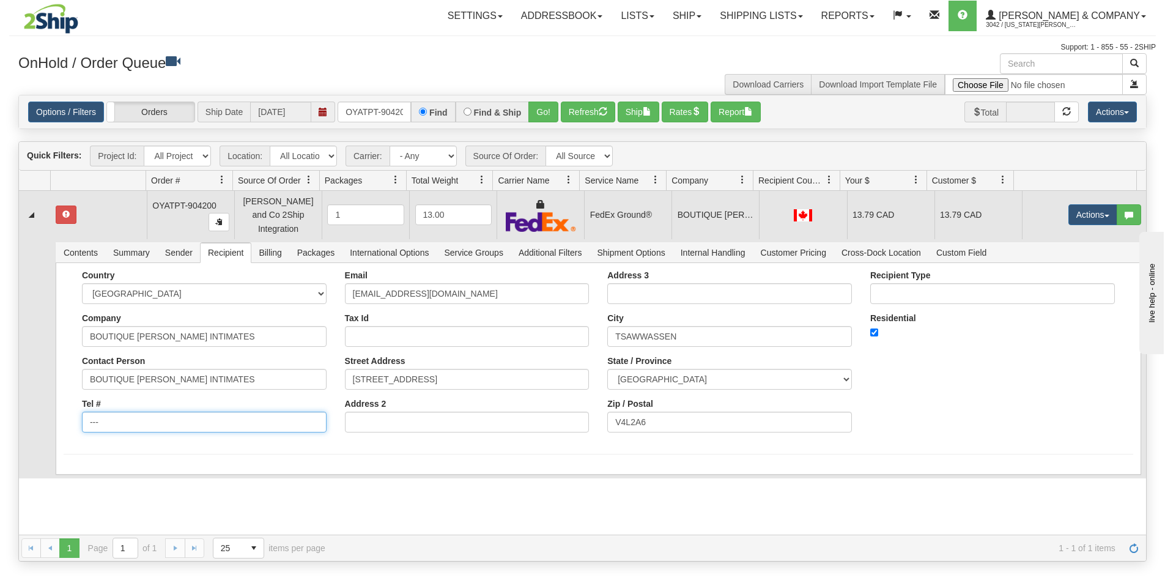
drag, startPoint x: 149, startPoint y: 419, endPoint x: 45, endPoint y: 411, distance: 103.6
click at [45, 411] on tr "Contents Summary Sender Recipient Billing Packages International Options Servic…" at bounding box center [582, 358] width 1127 height 239
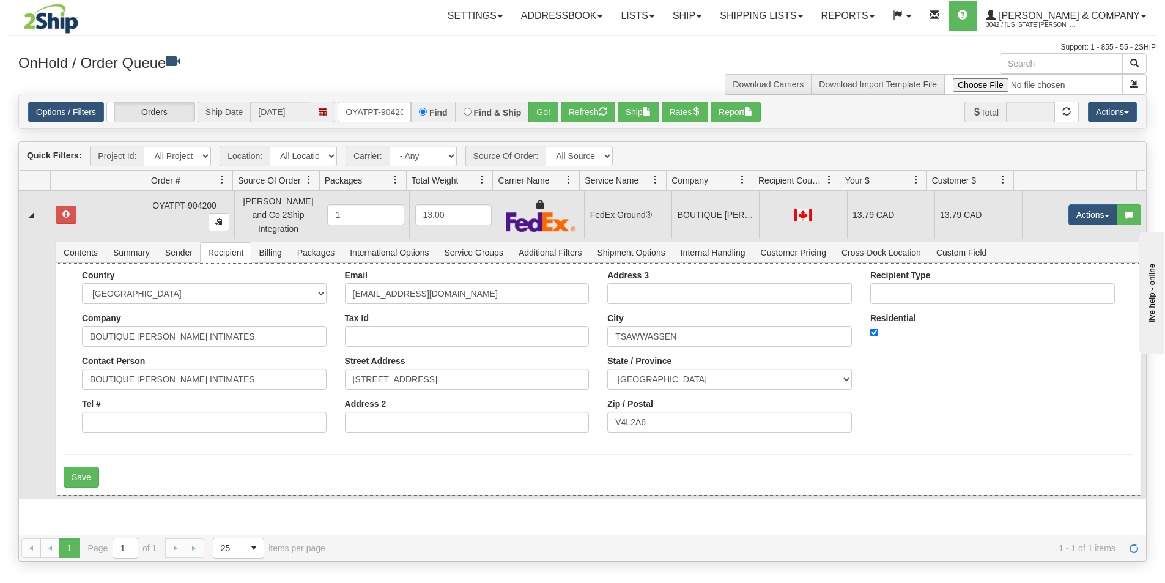
click at [66, 409] on div "Country [GEOGRAPHIC_DATA] [GEOGRAPHIC_DATA] [GEOGRAPHIC_DATA] [GEOGRAPHIC_DATA]…" at bounding box center [598, 355] width 1069 height 171
click at [90, 473] on button "Save" at bounding box center [81, 477] width 35 height 21
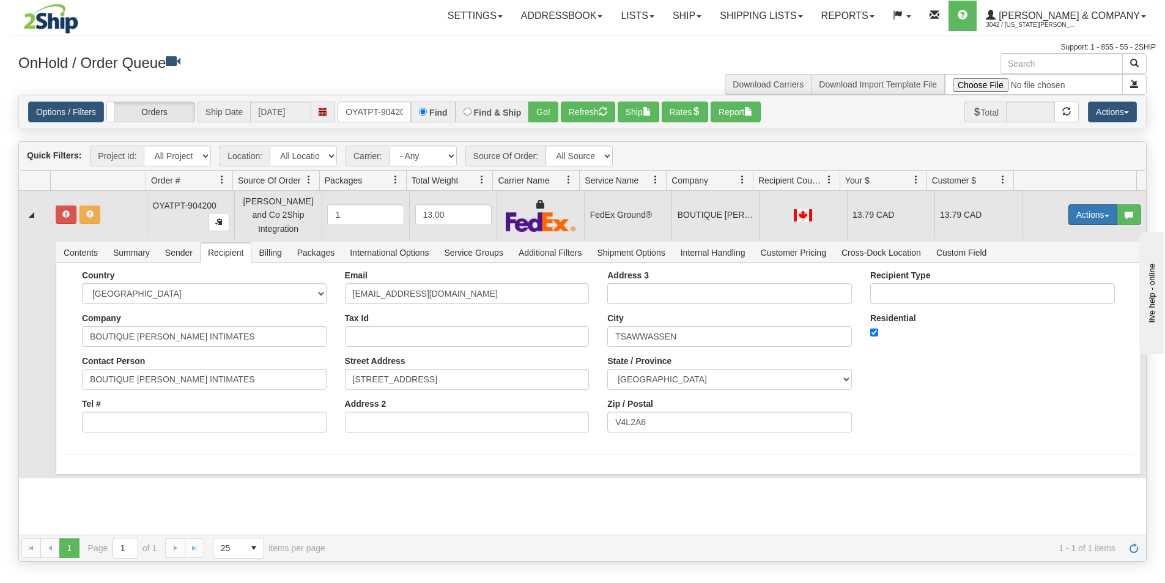
click at [1096, 204] on button "Actions" at bounding box center [1092, 214] width 49 height 21
click at [1039, 281] on span "Ship" at bounding box center [1044, 286] width 26 height 10
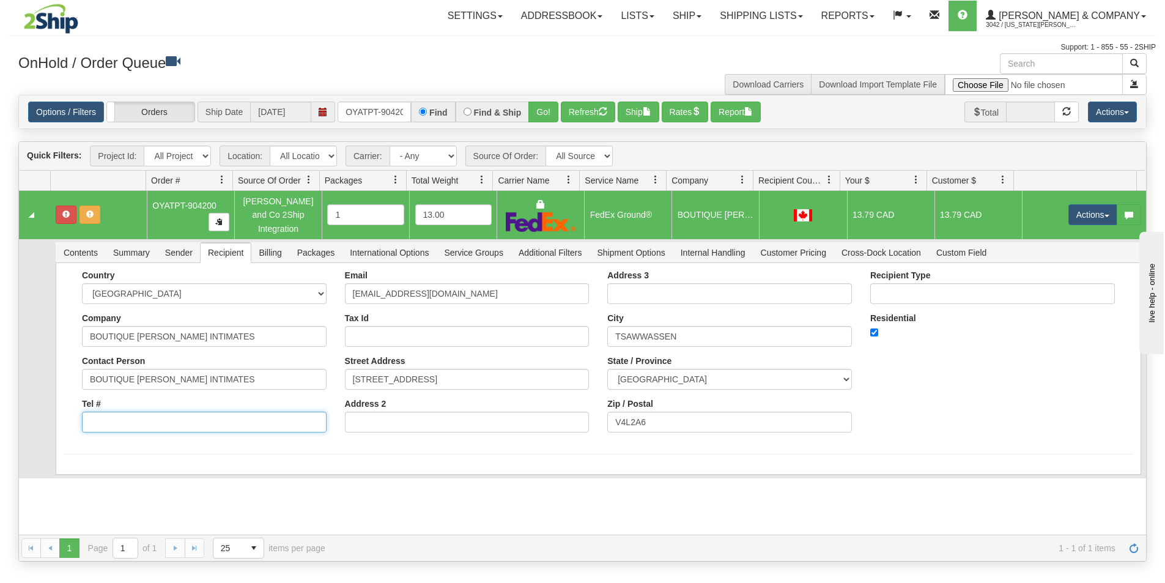
click at [142, 422] on input "Tel #" at bounding box center [204, 421] width 245 height 21
type input "0000000000"
click at [152, 437] on form "Country [GEOGRAPHIC_DATA] [GEOGRAPHIC_DATA] [GEOGRAPHIC_DATA] [GEOGRAPHIC_DATA]…" at bounding box center [598, 362] width 1069 height 184
click at [92, 474] on button "Save" at bounding box center [81, 477] width 35 height 21
click at [1068, 206] on button "Actions" at bounding box center [1092, 214] width 49 height 21
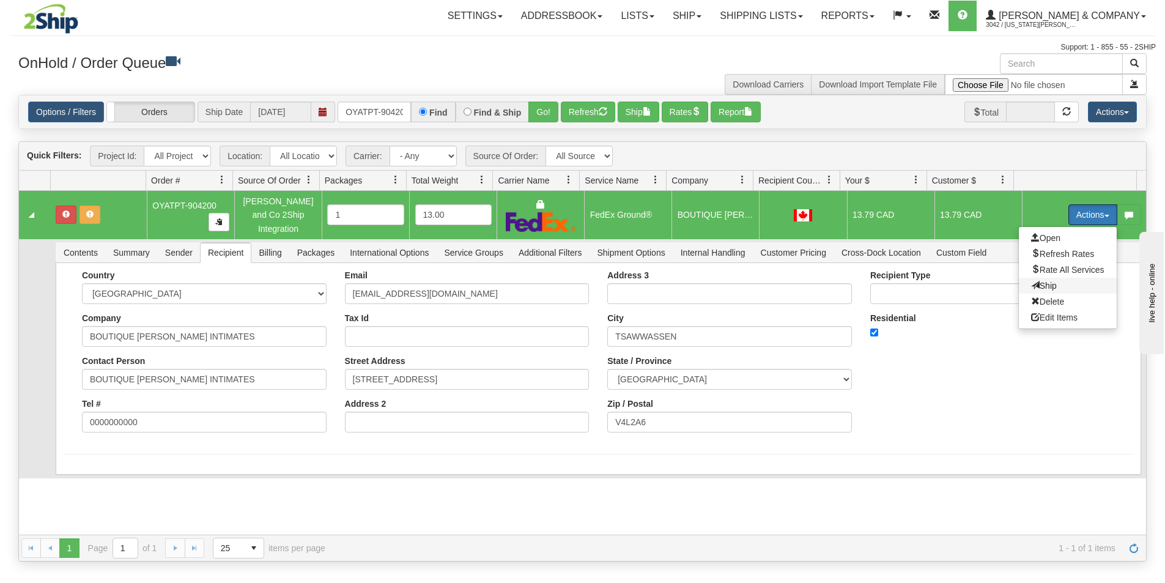
click at [1042, 281] on span "Ship" at bounding box center [1044, 286] width 26 height 10
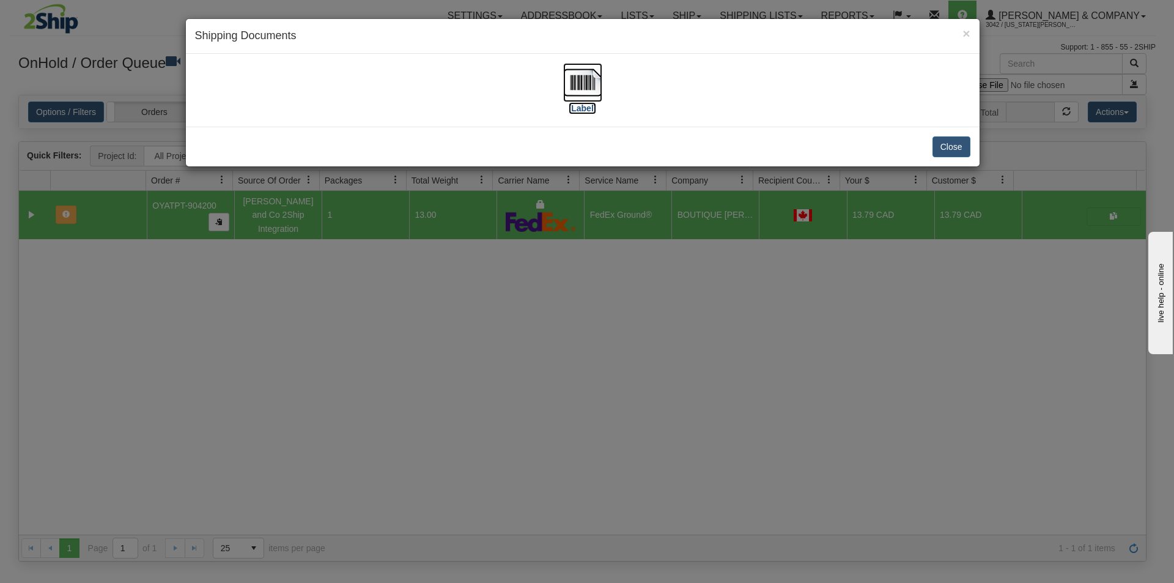
click at [583, 86] on img at bounding box center [582, 82] width 39 height 39
click at [624, 363] on div "× Shipping Documents [Label] Close" at bounding box center [587, 291] width 1174 height 583
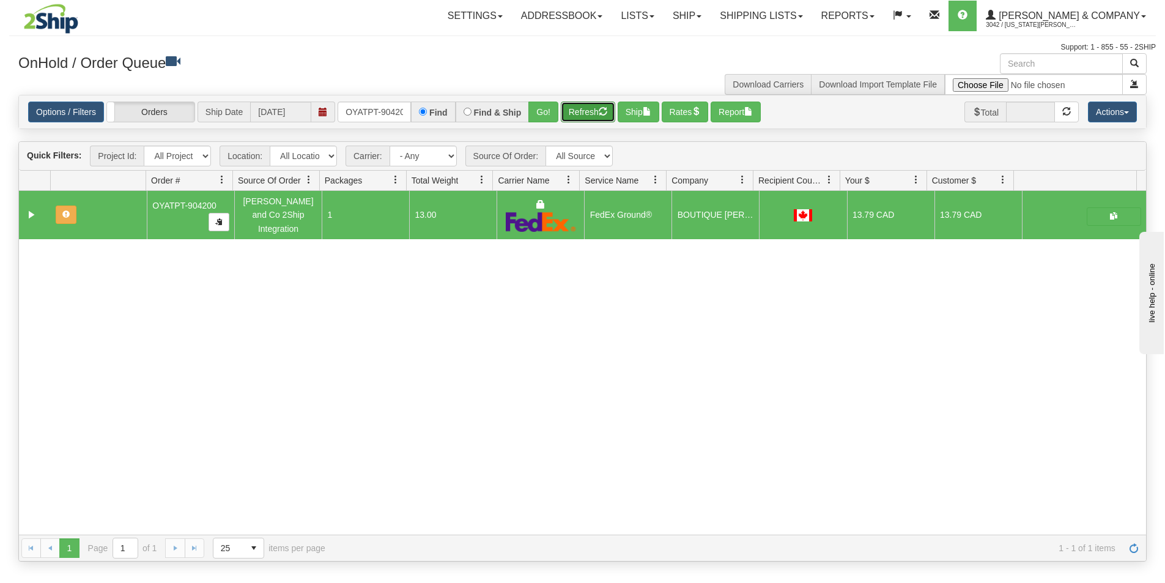
click at [599, 108] on button "Refresh" at bounding box center [588, 111] width 54 height 21
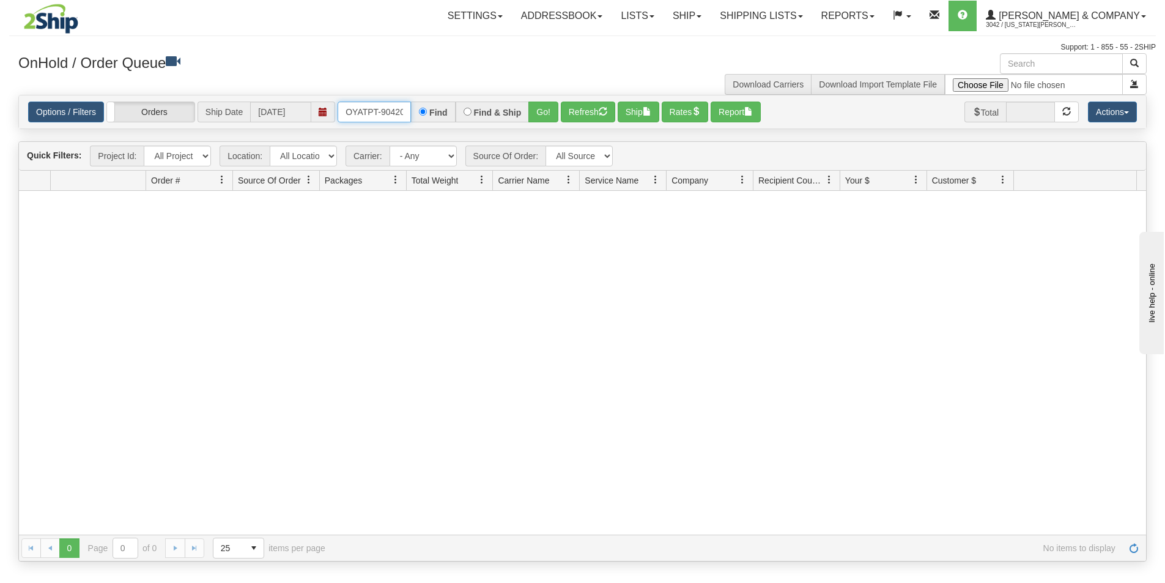
scroll to position [0, 7]
drag, startPoint x: 344, startPoint y: 113, endPoint x: 450, endPoint y: 127, distance: 106.8
click at [450, 127] on div "Options / Filters Group Shipments Orders Ship Date [DATE] OYATPT-904200 Find Fi…" at bounding box center [582, 111] width 1127 height 33
type input "OYATPT-904196"
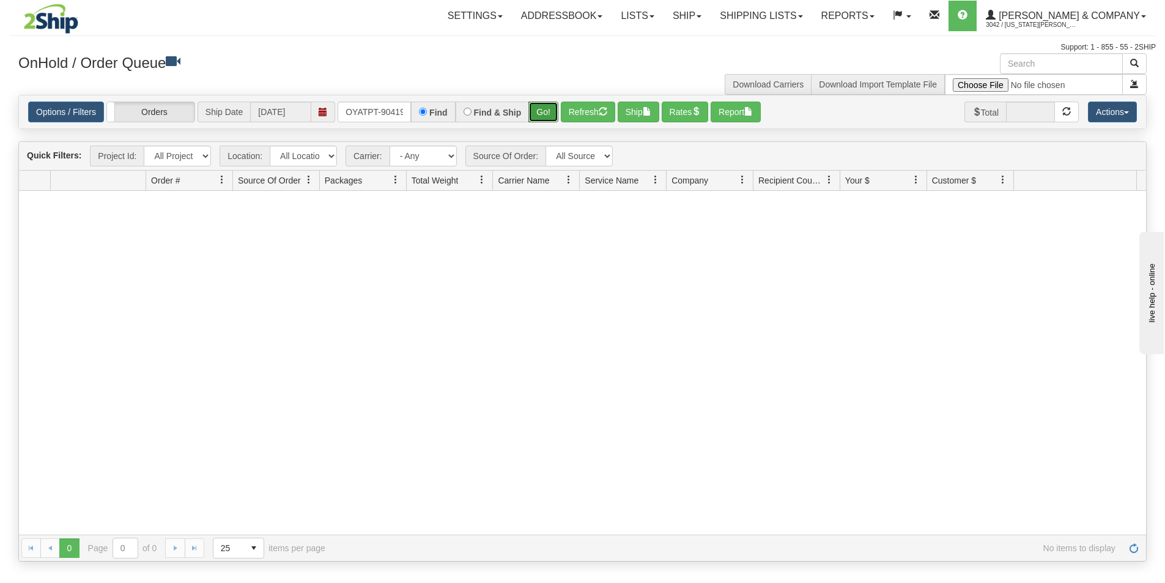
click at [548, 112] on button "Go!" at bounding box center [543, 111] width 30 height 21
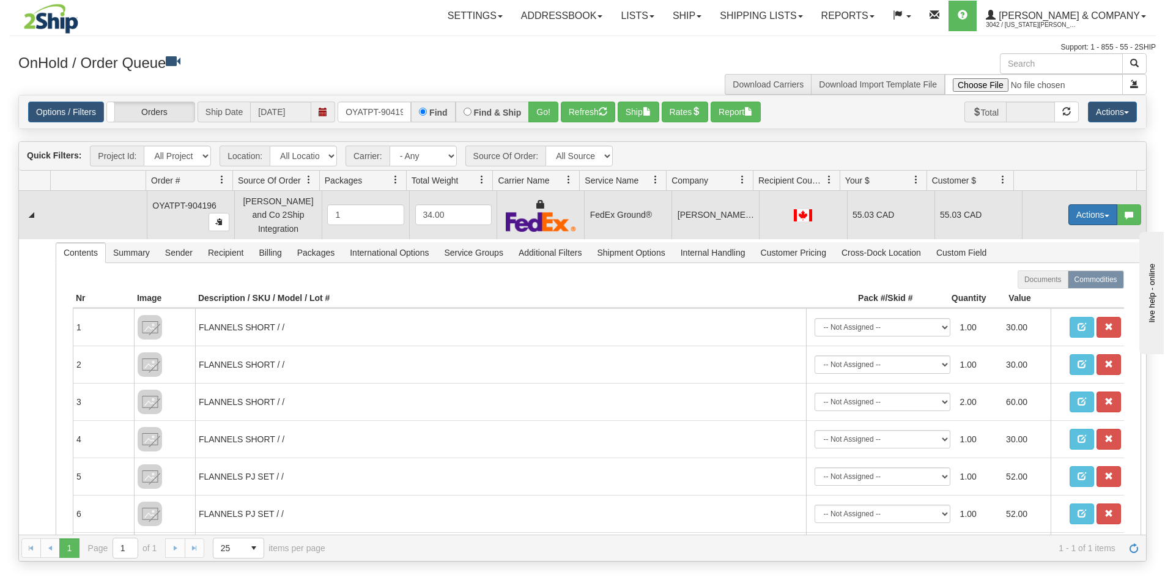
click at [1069, 210] on button "Actions" at bounding box center [1092, 214] width 49 height 21
click at [1031, 282] on span "Ship" at bounding box center [1044, 286] width 26 height 10
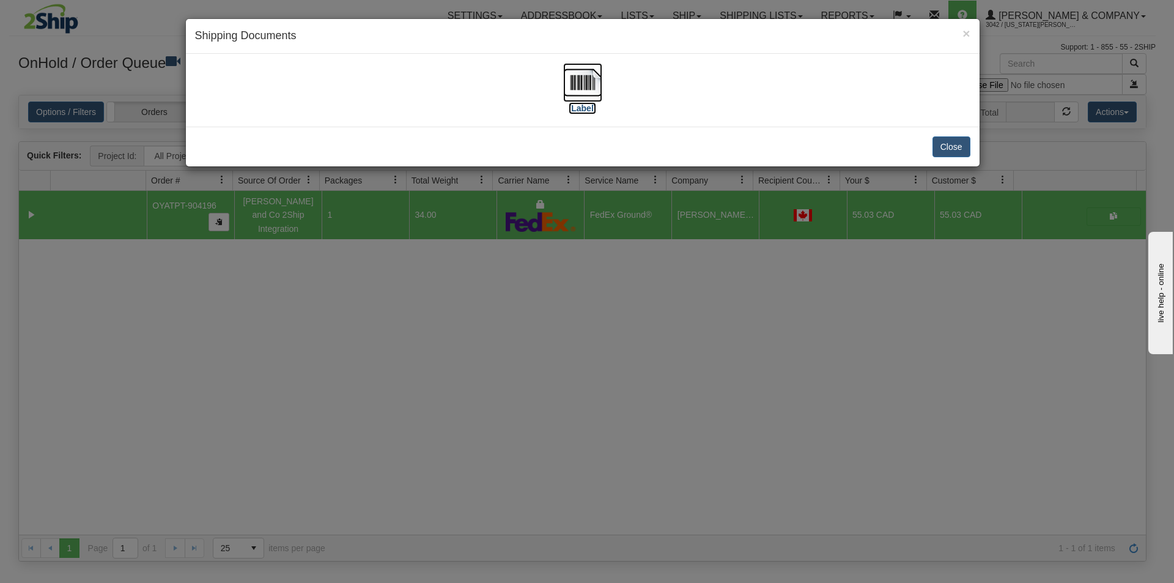
click at [586, 89] on img at bounding box center [582, 82] width 39 height 39
click at [594, 358] on div "× Shipping Documents [Label] Close" at bounding box center [587, 291] width 1174 height 583
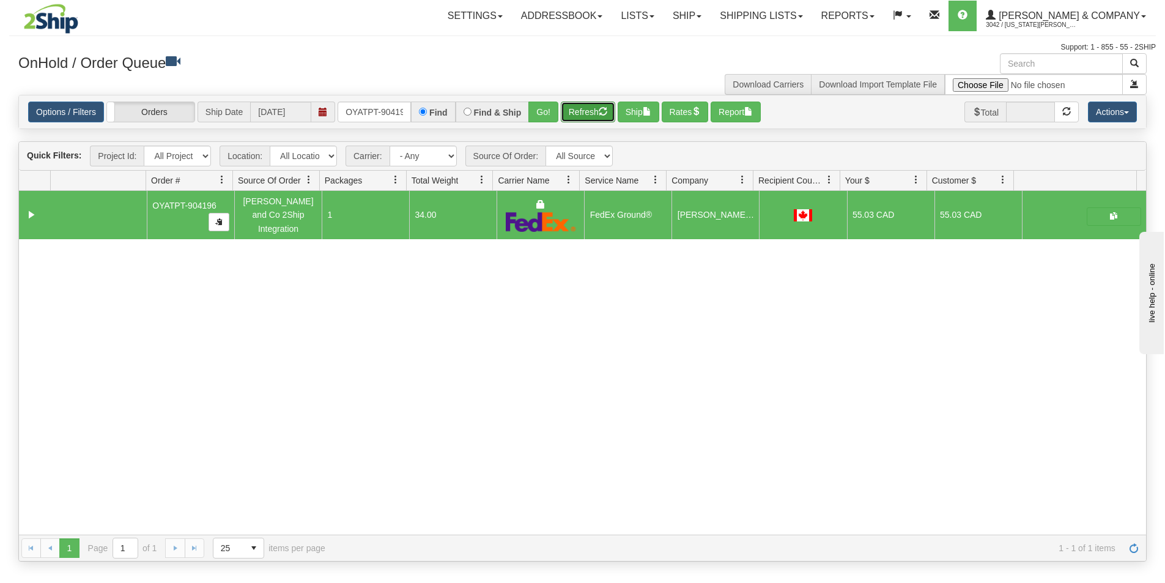
click at [583, 117] on button "Refresh" at bounding box center [588, 111] width 54 height 21
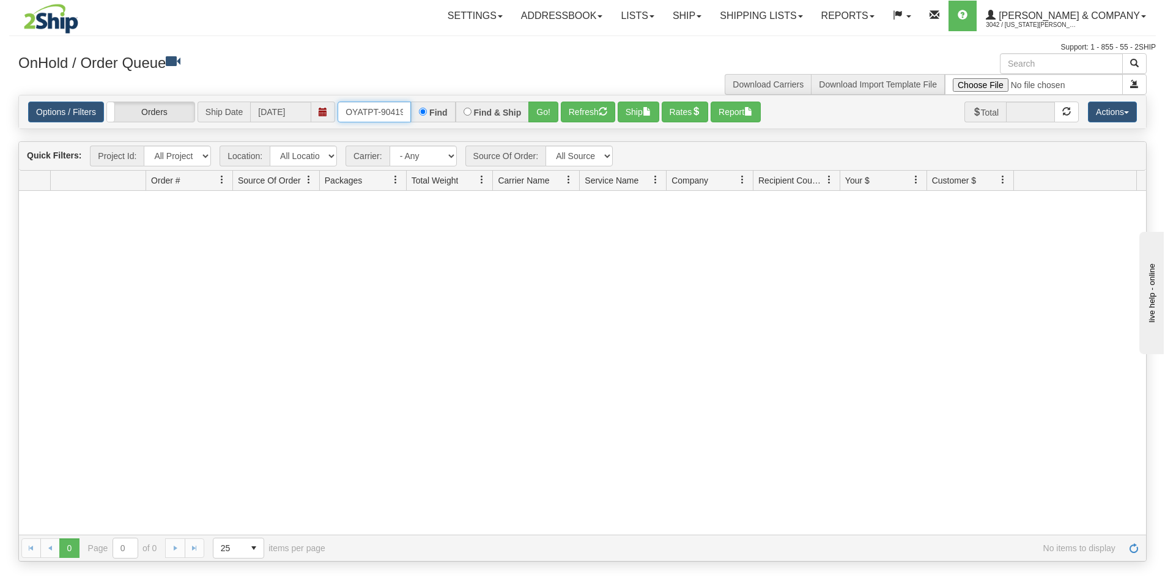
scroll to position [0, 7]
drag, startPoint x: 345, startPoint y: 110, endPoint x: 444, endPoint y: 125, distance: 99.6
click at [444, 125] on div "Options / Filters Group Shipments Orders Ship Date [DATE] OYATPT-904196 Find Fi…" at bounding box center [582, 111] width 1127 height 33
click at [535, 108] on button "Go!" at bounding box center [543, 111] width 30 height 21
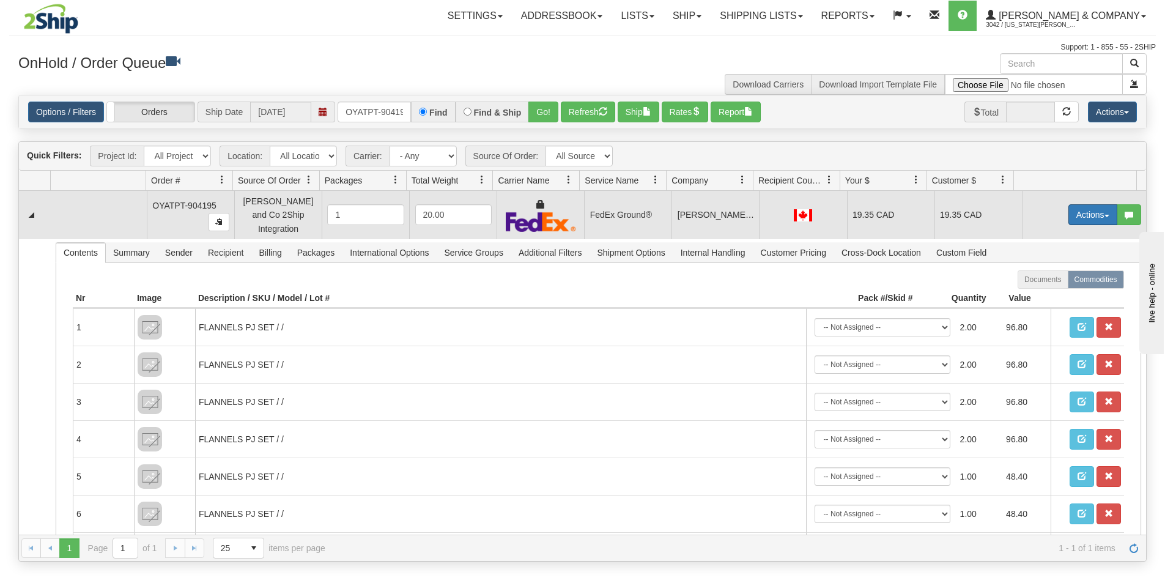
click at [1079, 212] on button "Actions" at bounding box center [1092, 214] width 49 height 21
click at [1036, 283] on span "Ship" at bounding box center [1044, 286] width 26 height 10
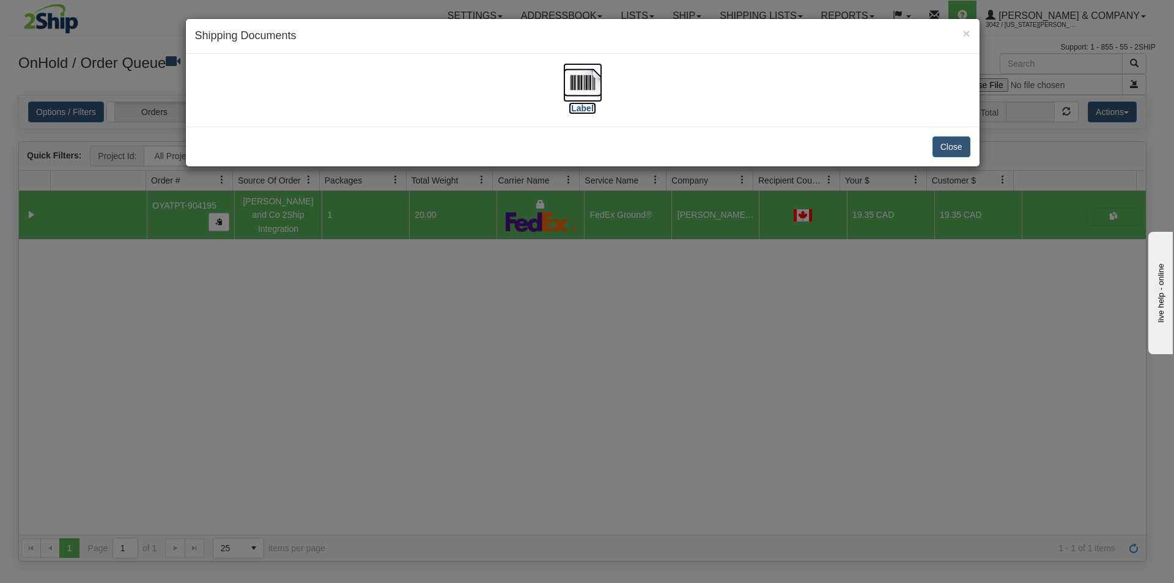
click at [598, 86] on img at bounding box center [582, 82] width 39 height 39
click at [555, 337] on div "× Shipping Documents [Label] Close" at bounding box center [587, 291] width 1174 height 583
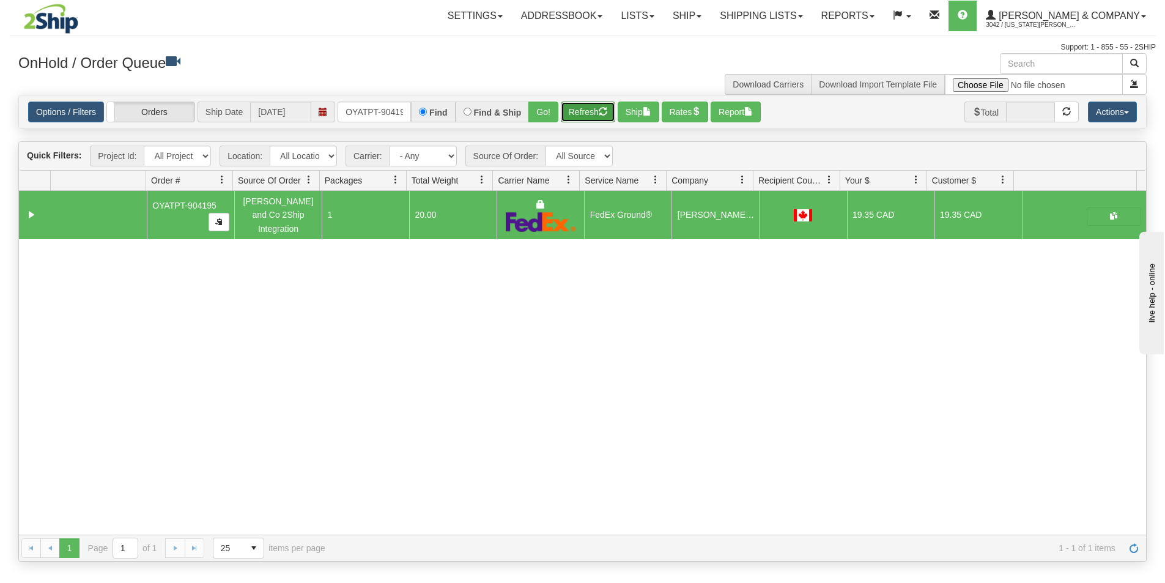
click at [575, 111] on button "Refresh" at bounding box center [588, 111] width 54 height 21
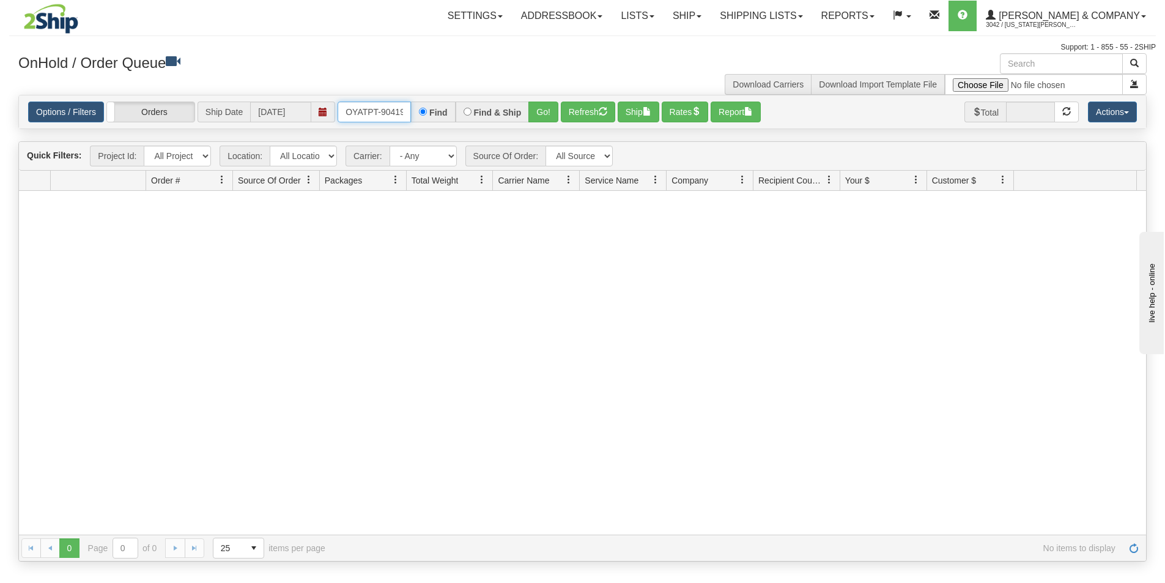
scroll to position [0, 7]
drag, startPoint x: 346, startPoint y: 108, endPoint x: 435, endPoint y: 112, distance: 89.3
click at [435, 112] on div "OYATPT-904195 Find Find & Ship Go!" at bounding box center [448, 111] width 221 height 21
click at [546, 113] on button "Go!" at bounding box center [543, 111] width 30 height 21
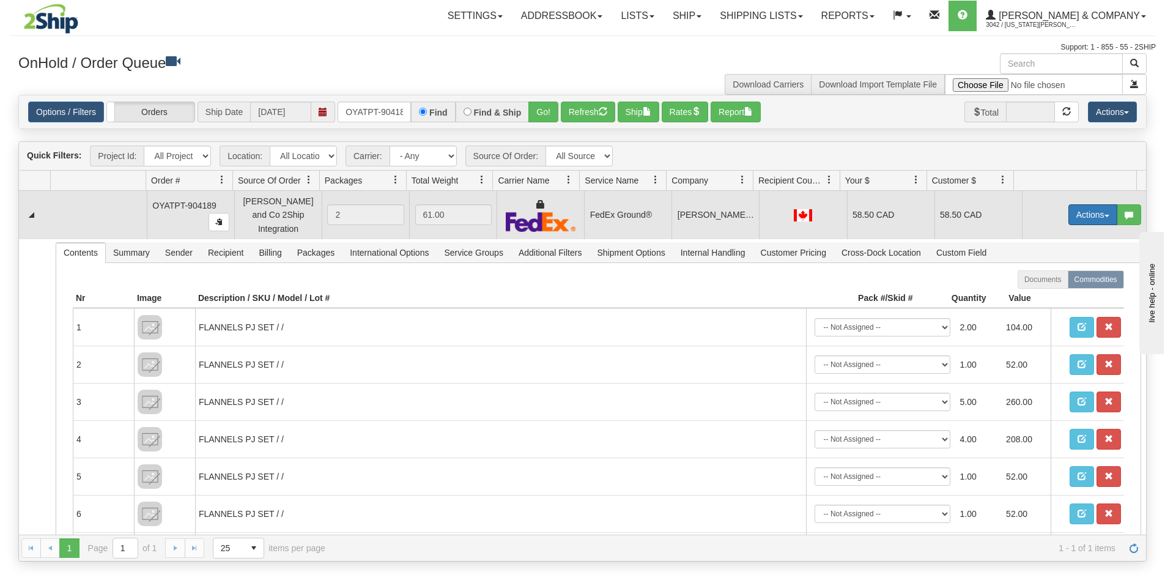
click at [1069, 208] on button "Actions" at bounding box center [1092, 214] width 49 height 21
click at [1050, 279] on link "Ship" at bounding box center [1068, 286] width 98 height 16
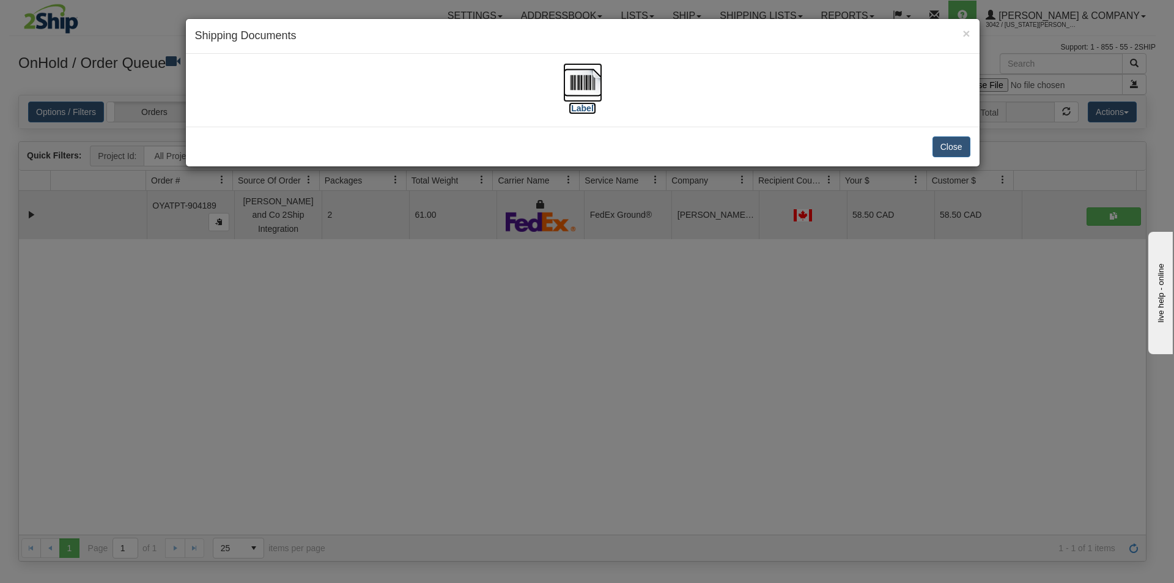
click at [598, 92] on img at bounding box center [582, 82] width 39 height 39
drag, startPoint x: 536, startPoint y: 270, endPoint x: 528, endPoint y: 257, distance: 15.1
click at [537, 270] on div "× Shipping Documents [Label] Close" at bounding box center [587, 291] width 1174 height 583
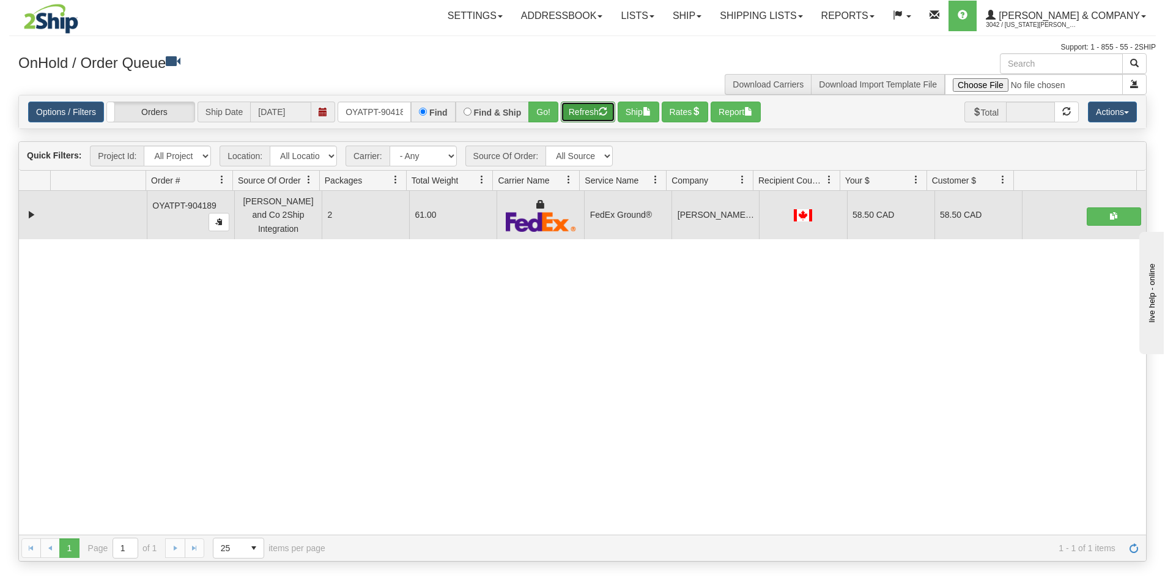
click at [576, 116] on button "Refresh" at bounding box center [588, 111] width 54 height 21
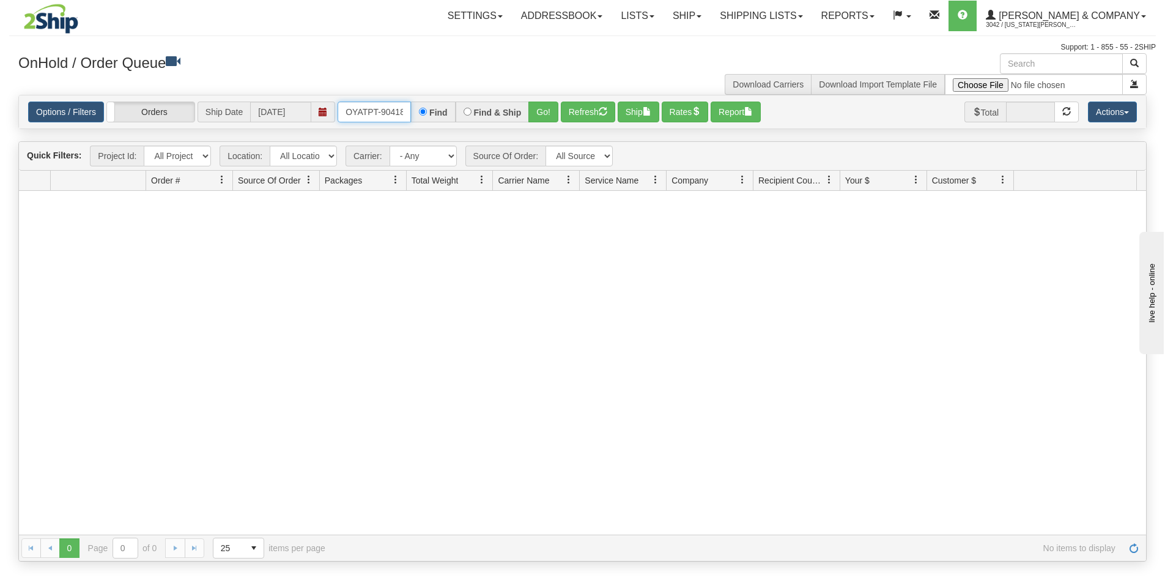
scroll to position [0, 7]
drag, startPoint x: 349, startPoint y: 111, endPoint x: 424, endPoint y: 111, distance: 75.2
click at [424, 111] on div "OYATPT-904189 Find Find & Ship Go!" at bounding box center [448, 111] width 221 height 21
type input "OYATPT-904191"
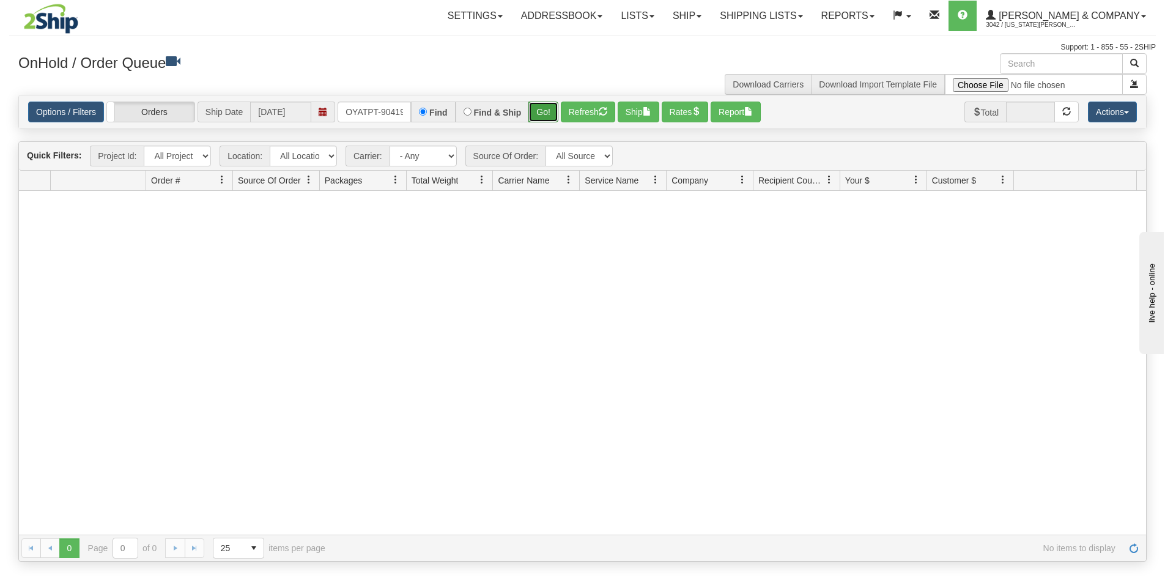
click at [536, 108] on button "Go!" at bounding box center [543, 111] width 30 height 21
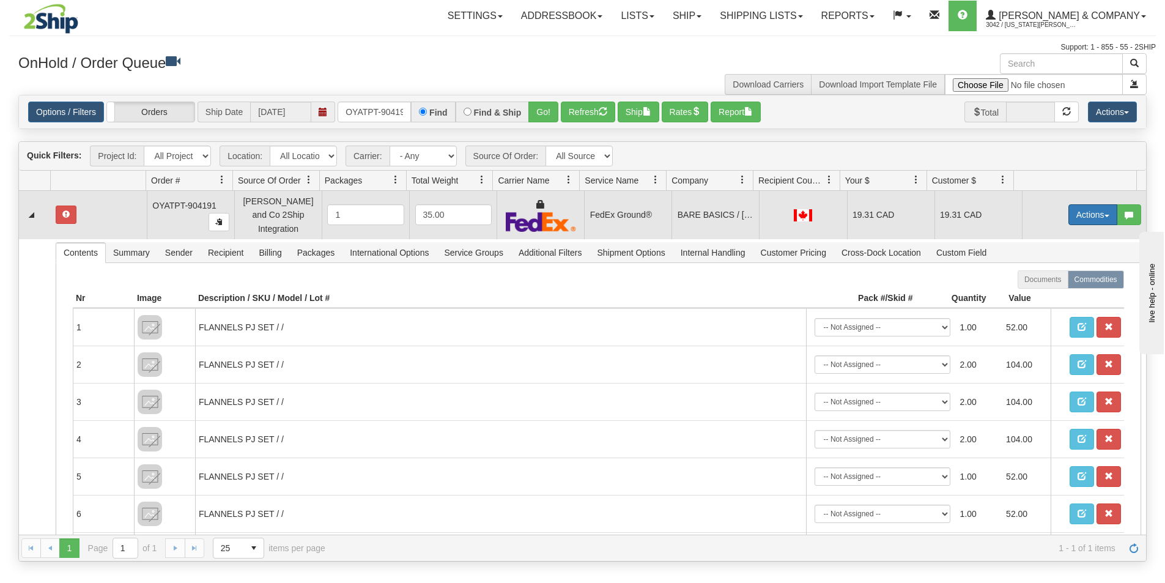
click at [1093, 212] on button "Actions" at bounding box center [1092, 214] width 49 height 21
click at [1046, 284] on link "Ship" at bounding box center [1068, 286] width 98 height 16
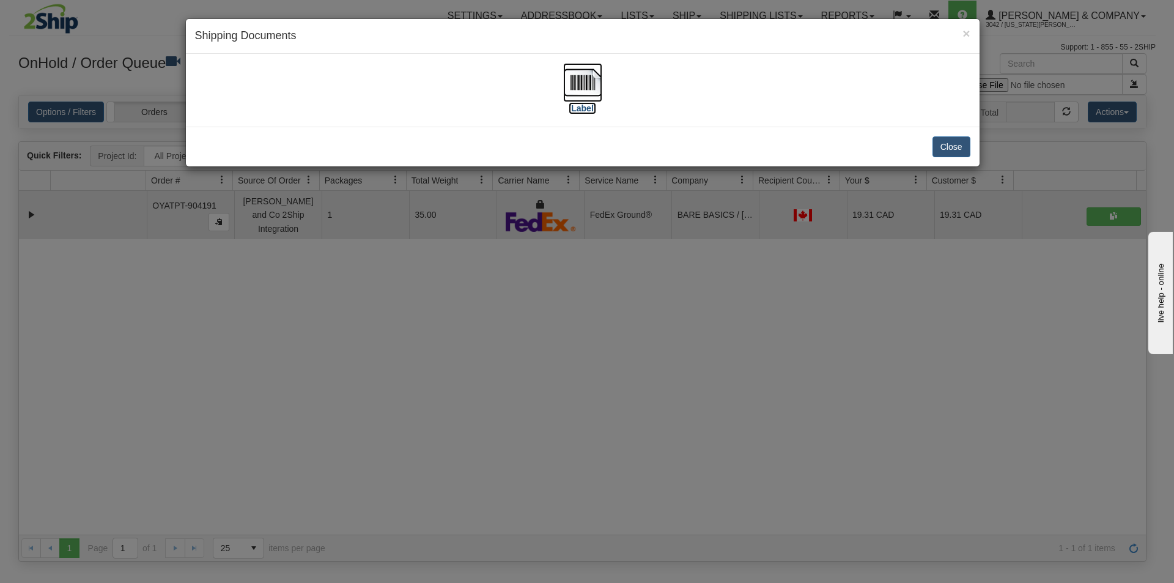
click at [575, 86] on img at bounding box center [582, 82] width 39 height 39
click at [553, 414] on div "× Shipping Documents [Label] Close" at bounding box center [587, 291] width 1174 height 583
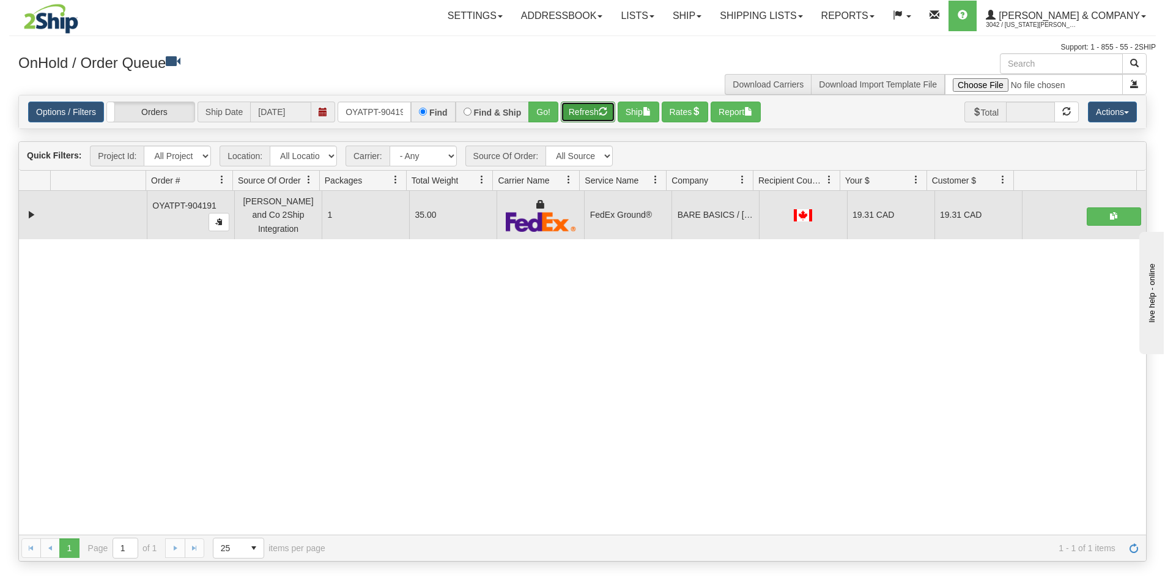
click at [578, 114] on button "Refresh" at bounding box center [588, 111] width 54 height 21
